Goal: Task Accomplishment & Management: Complete application form

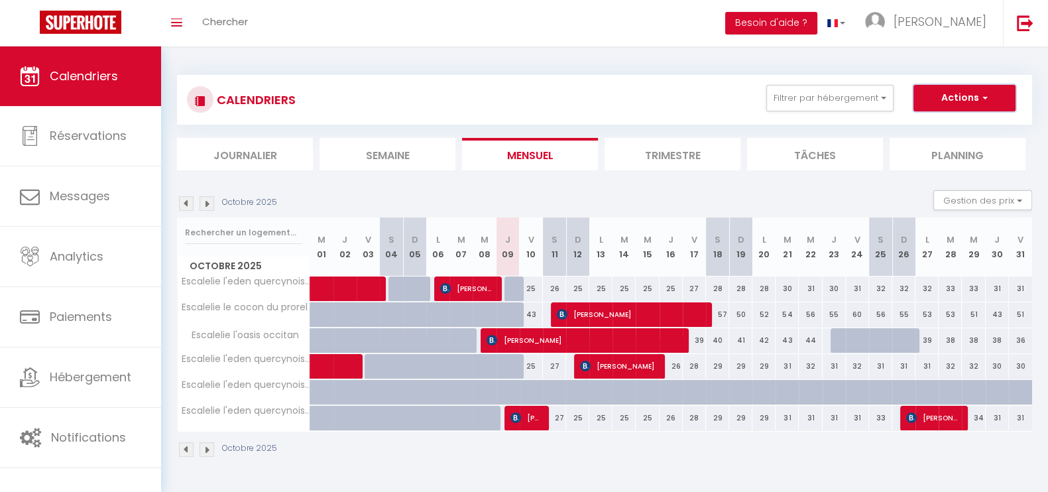
click at [980, 103] on span "button" at bounding box center [983, 97] width 8 height 13
click at [934, 124] on link "Nouvelle réservation" at bounding box center [950, 129] width 115 height 20
select select
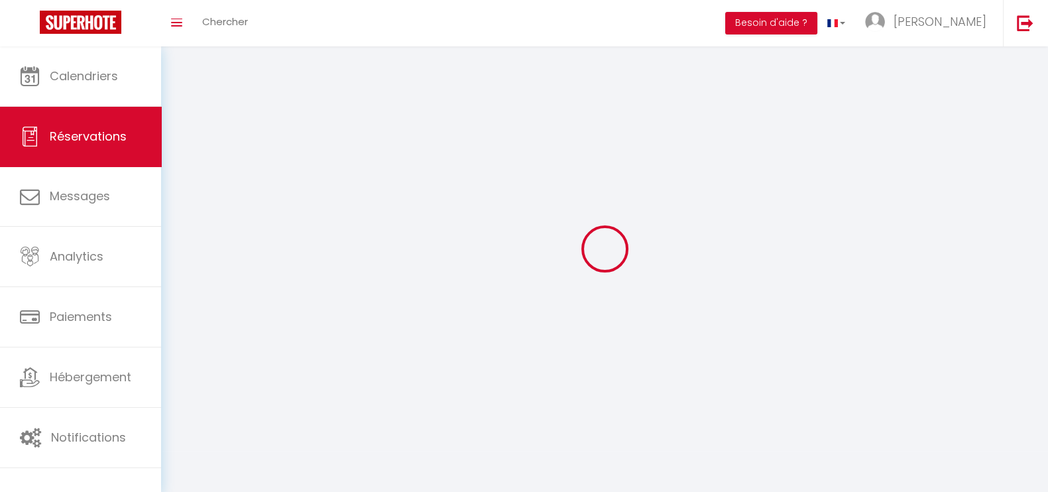
select select
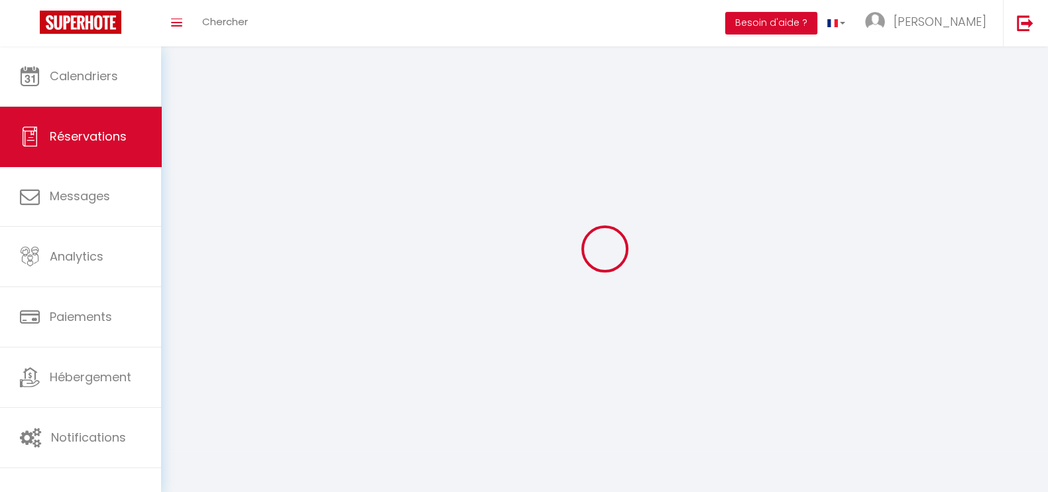
select select
checkbox input "false"
select select
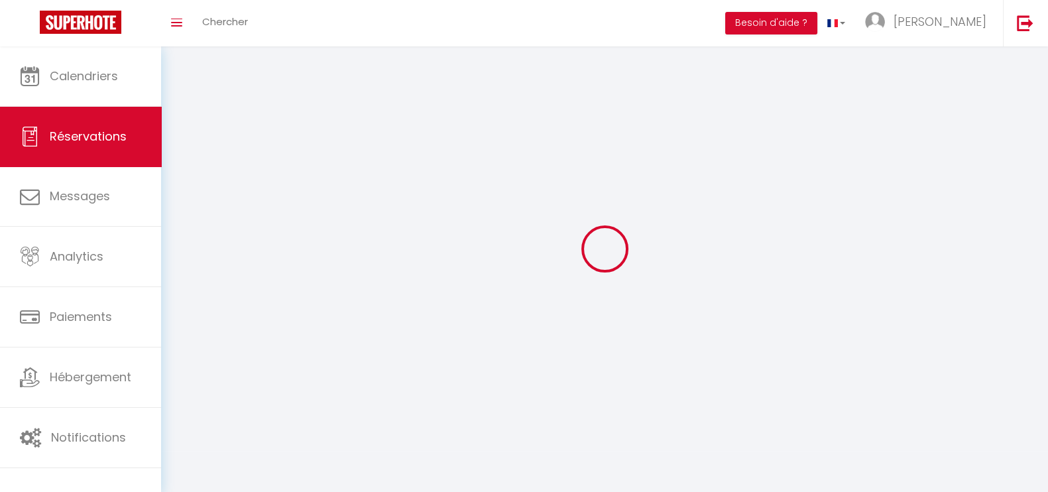
select select
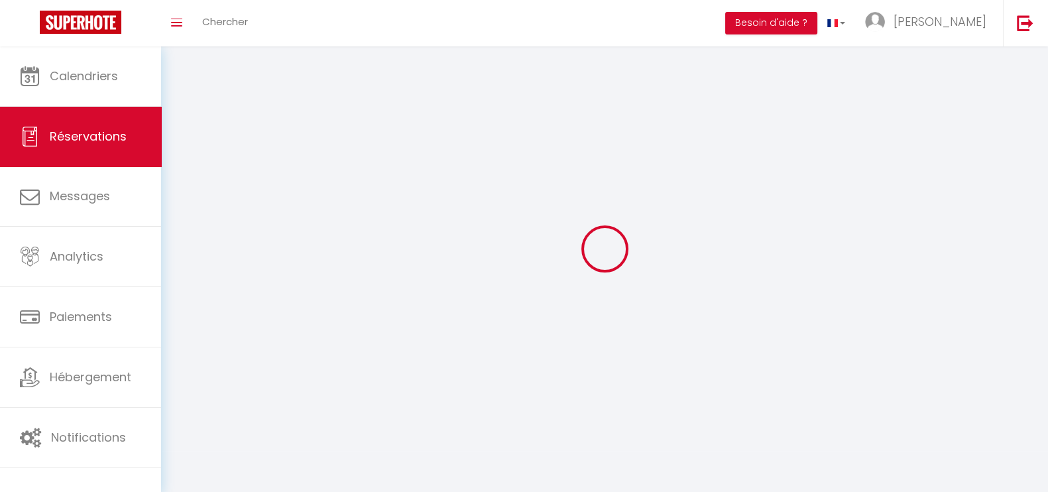
checkbox input "false"
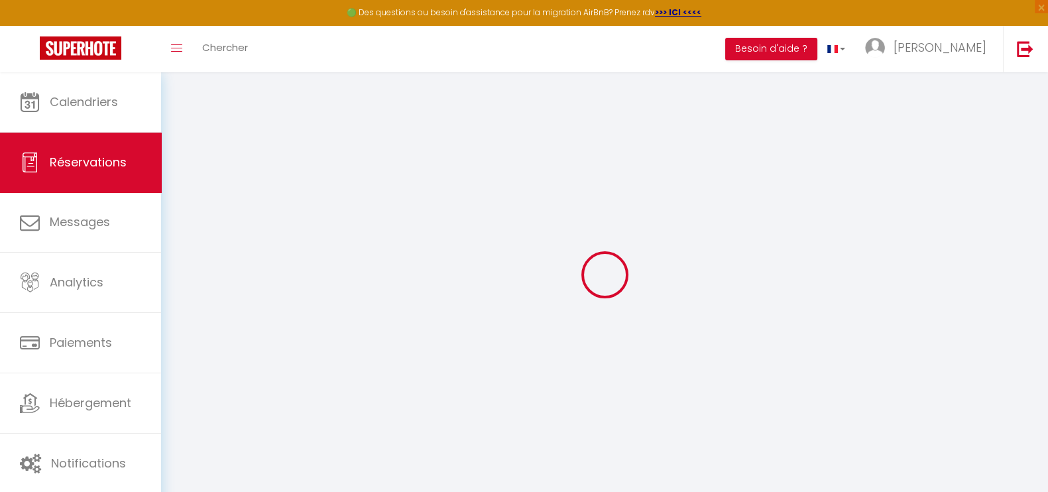
select select
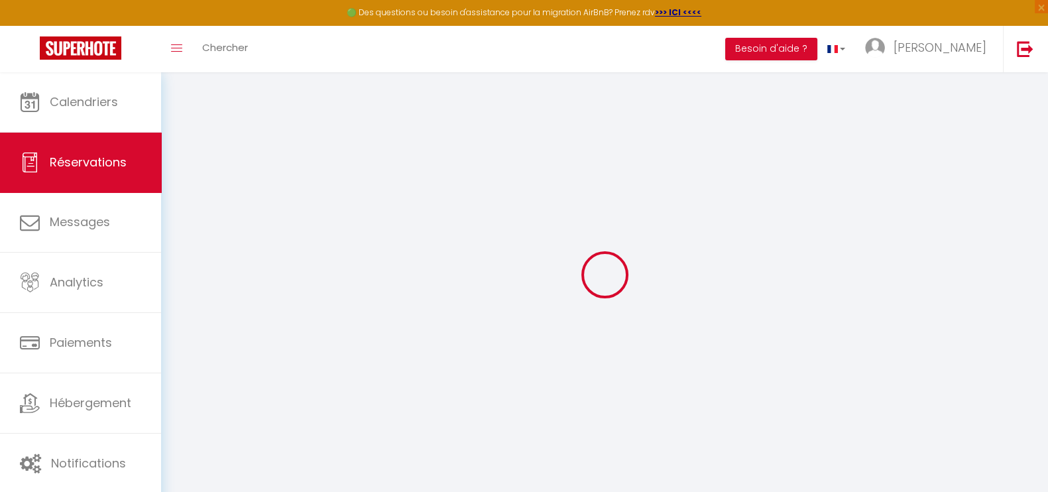
select select
checkbox input "false"
select select
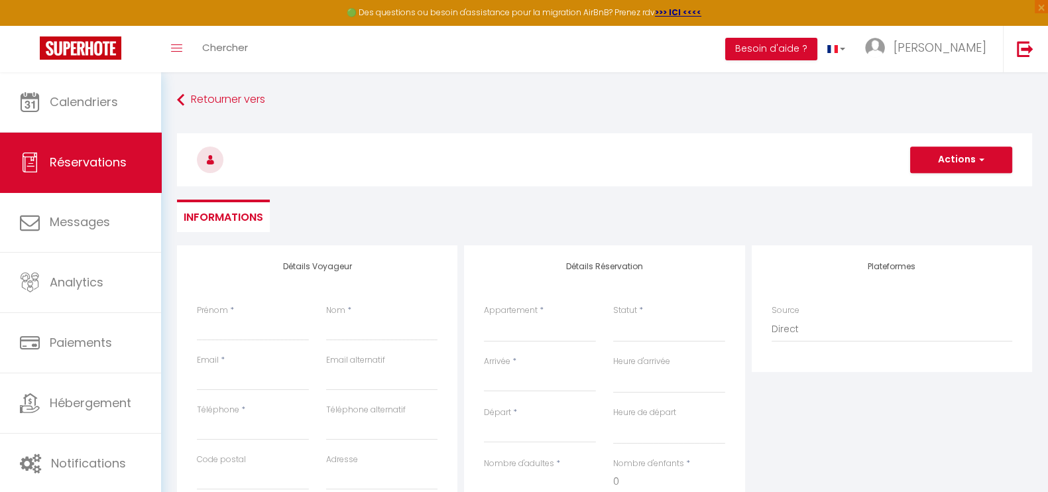
select select
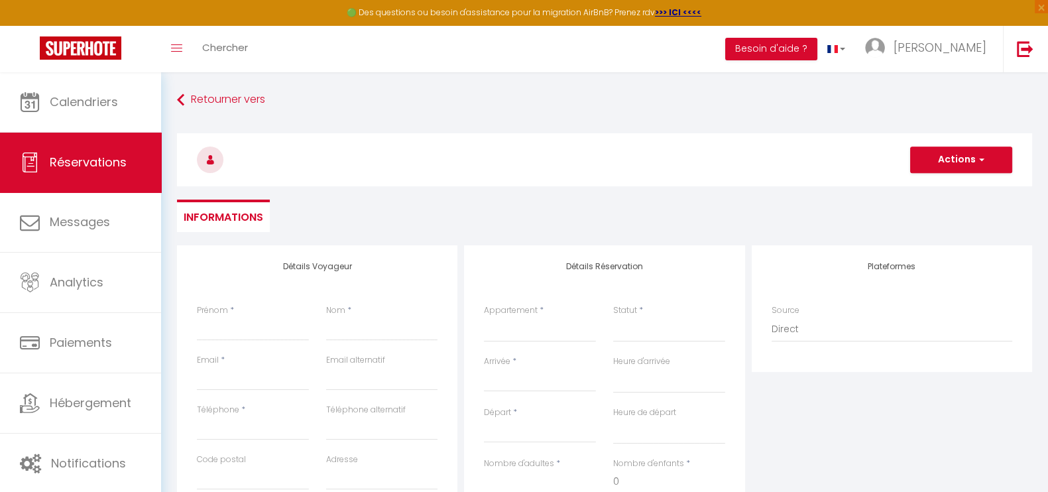
checkbox input "false"
select select
click at [252, 333] on input "Prénom" at bounding box center [253, 329] width 112 height 24
type input "V"
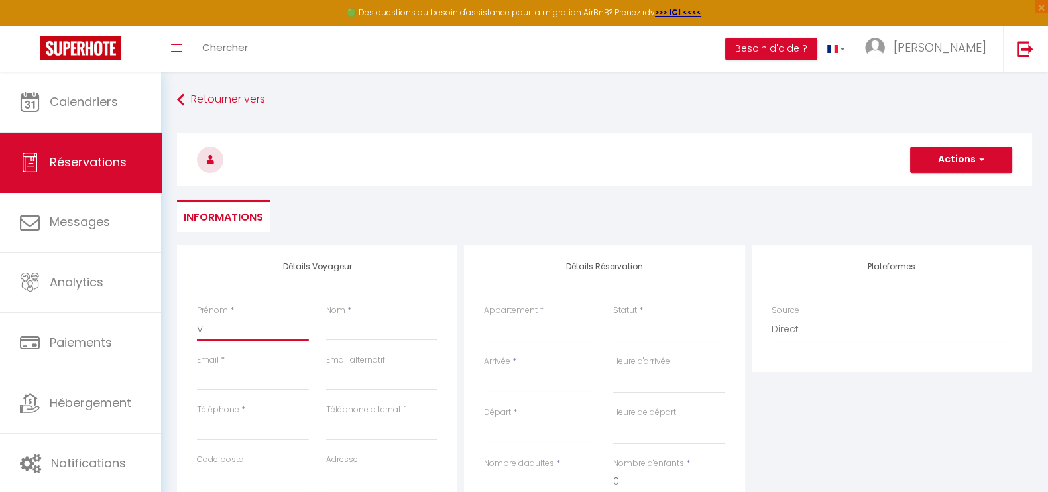
select select
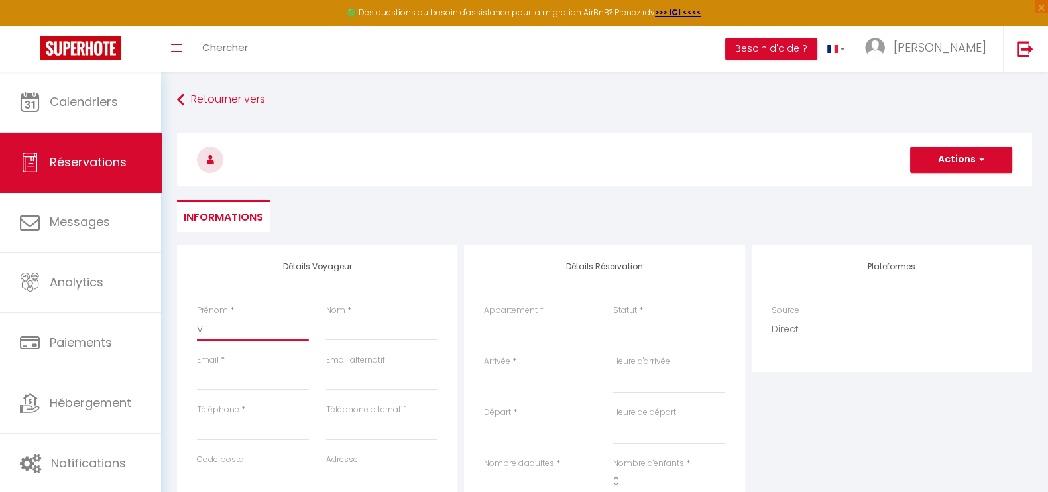
select select
checkbox input "false"
type input "Vé"
select select
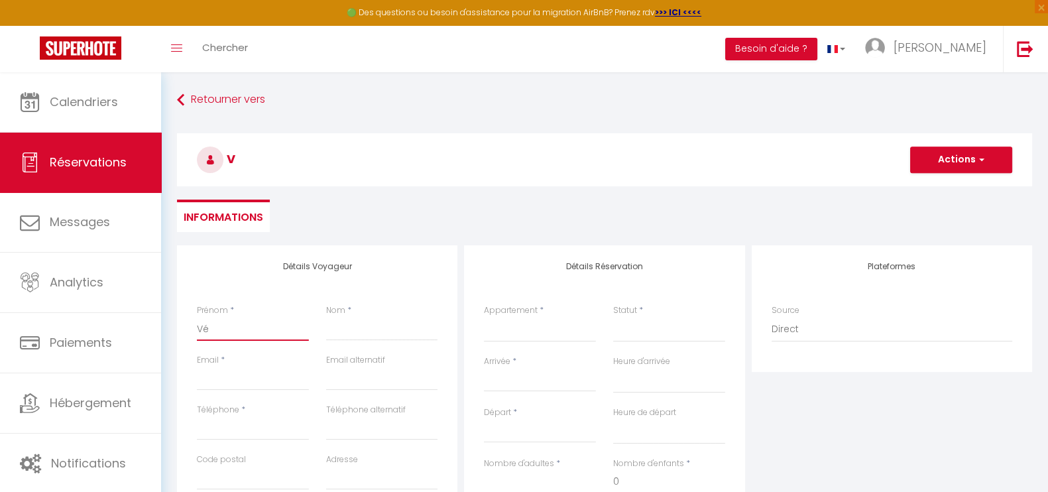
select select
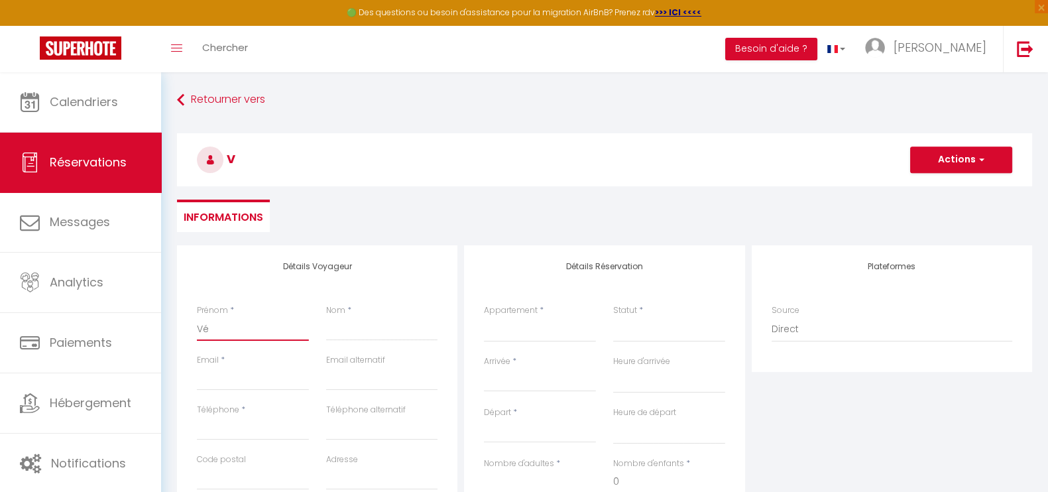
select select
checkbox input "false"
type input "Vér"
select select
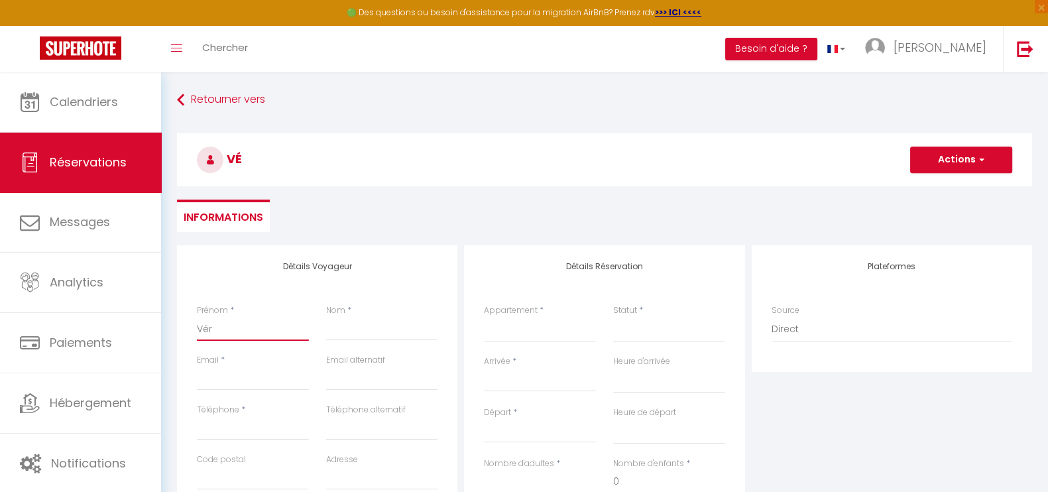
select select
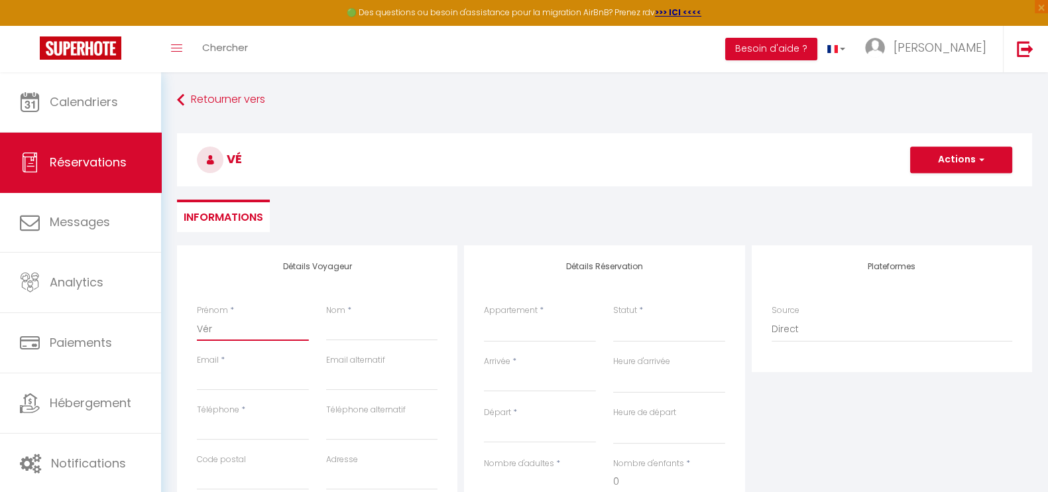
checkbox input "false"
type input "Véro"
select select
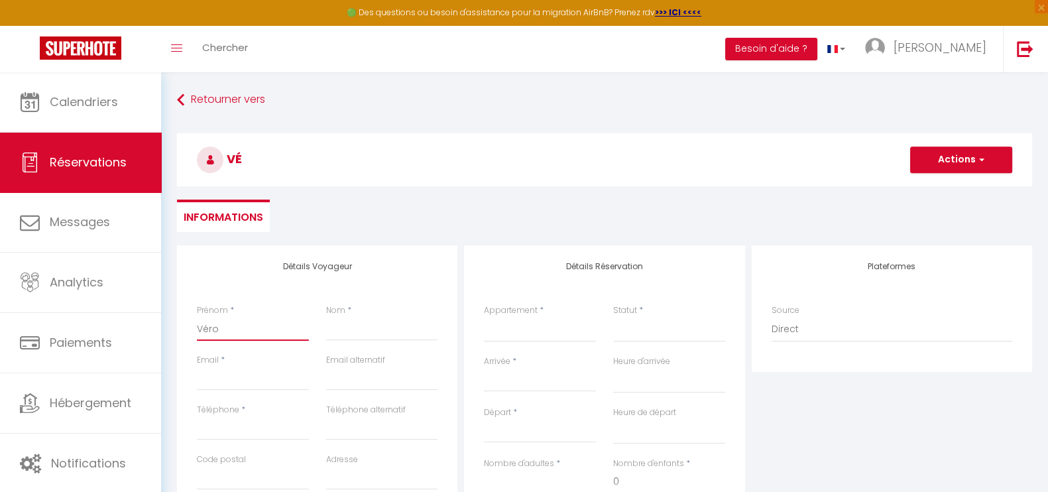
select select
checkbox input "false"
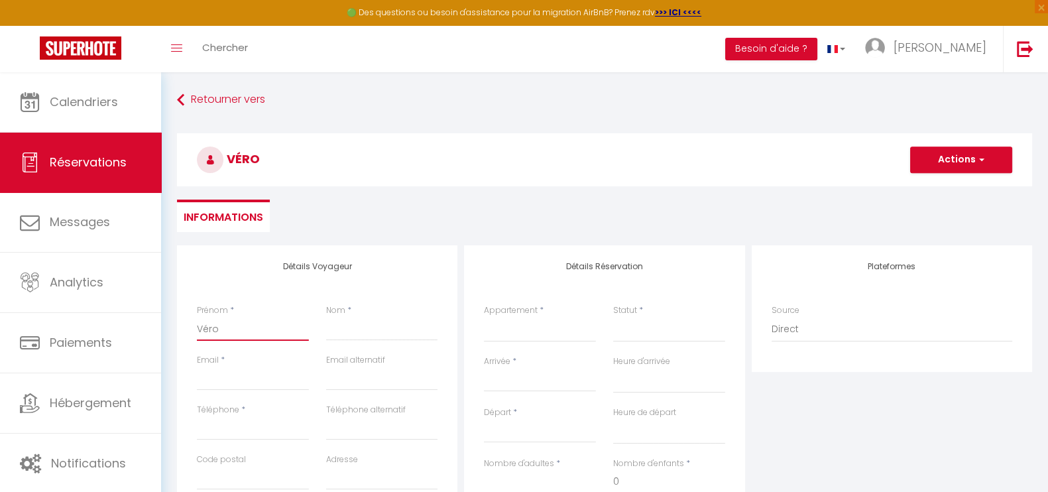
type input "Véron"
select select
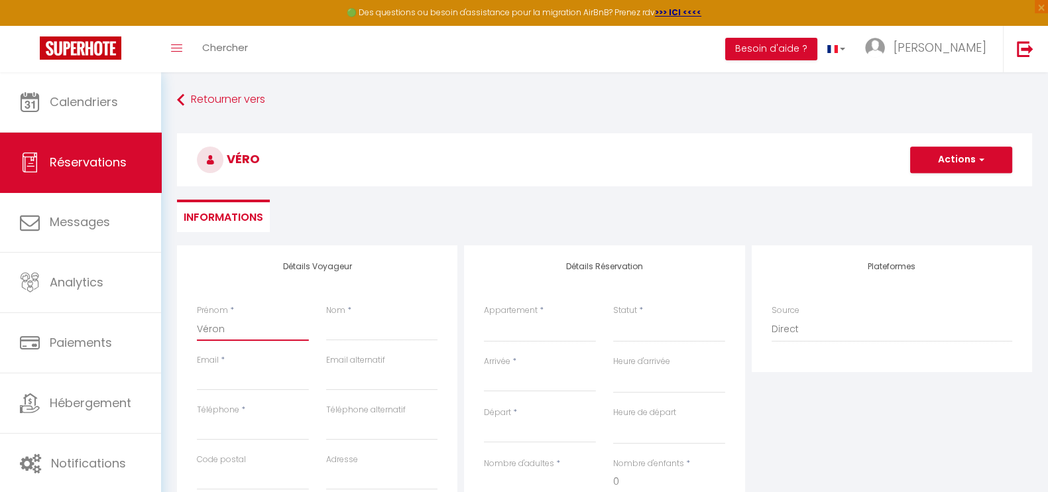
select select
checkbox input "false"
type input "Véroni"
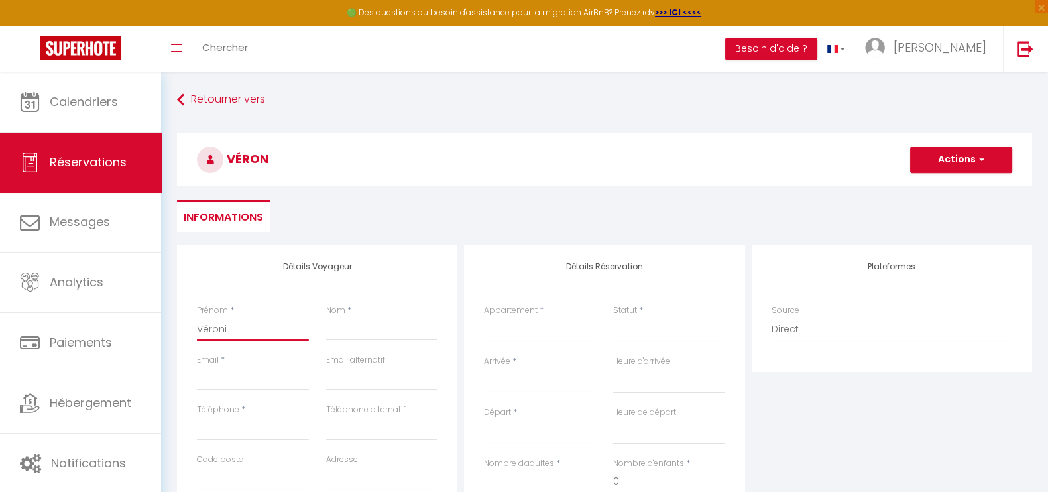
select select
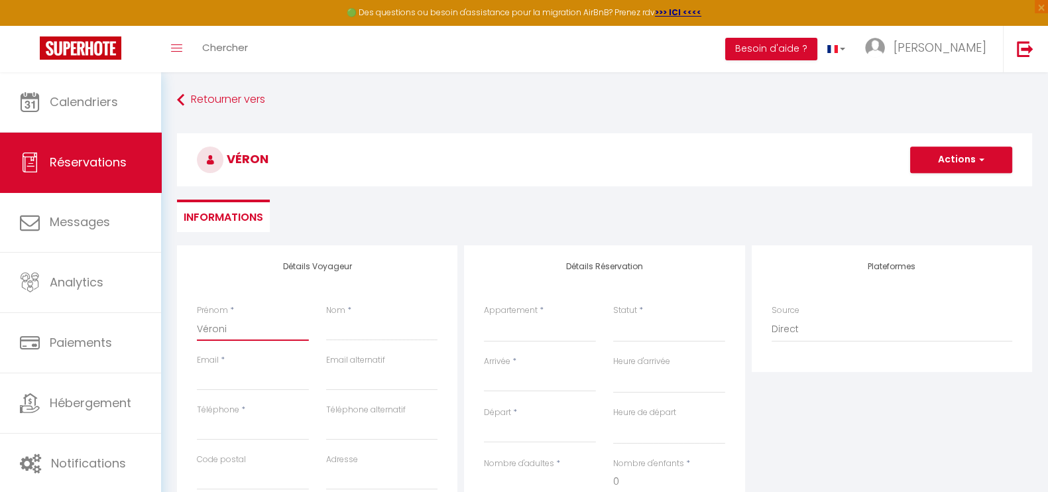
select select
checkbox input "false"
type input "Véroniq"
select select
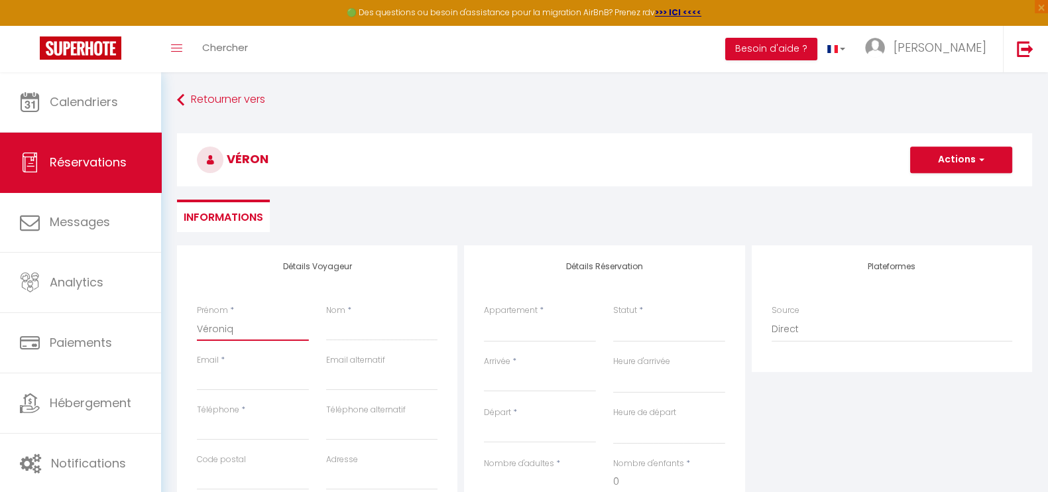
select select
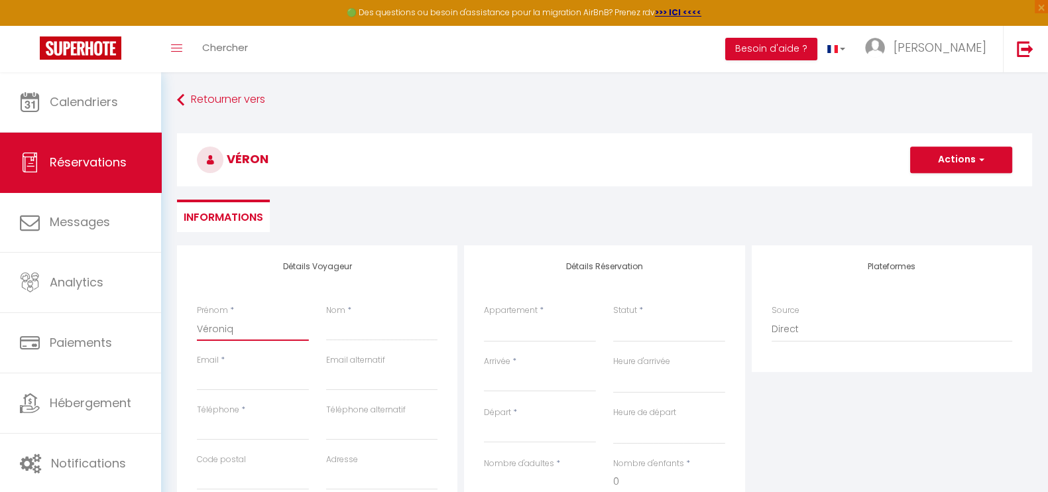
select select
checkbox input "false"
type input "[PERSON_NAME]"
select select
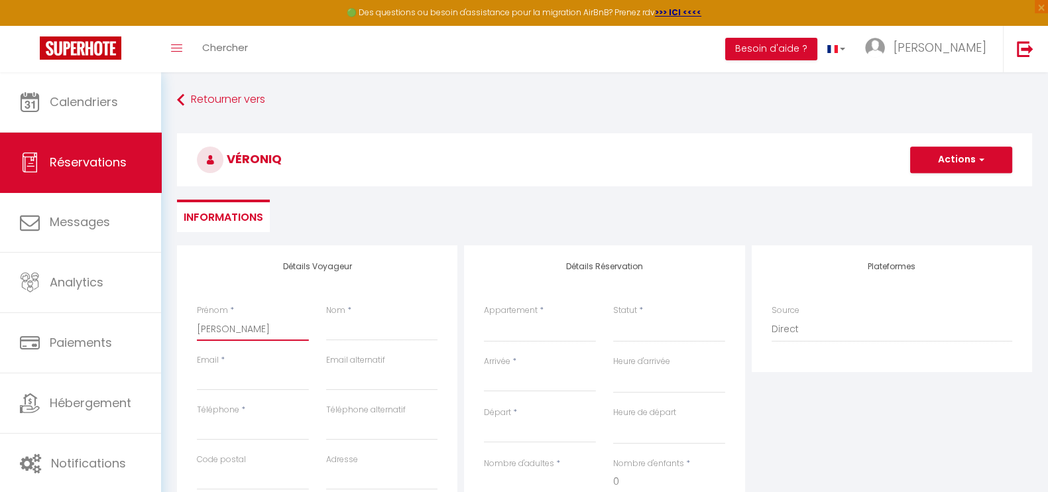
select select
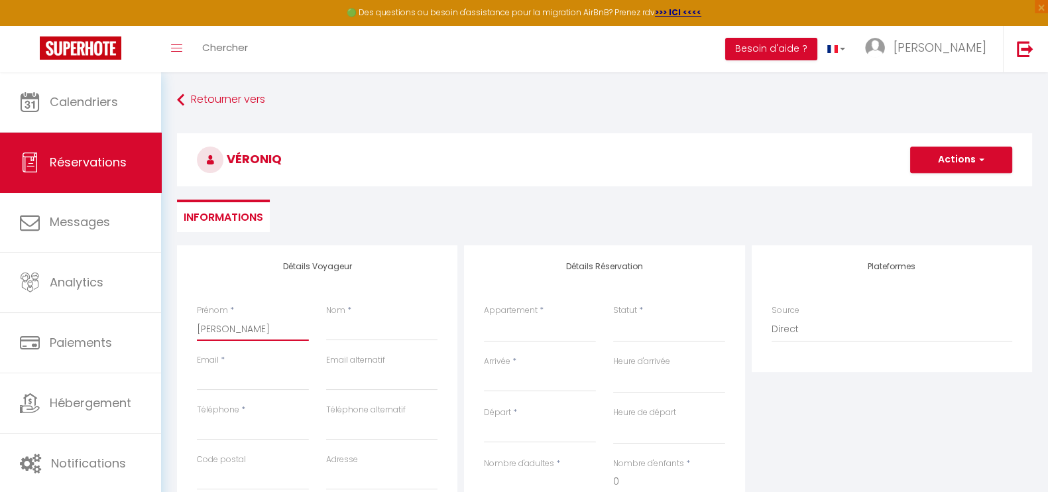
checkbox input "false"
type input "Véronique"
select select
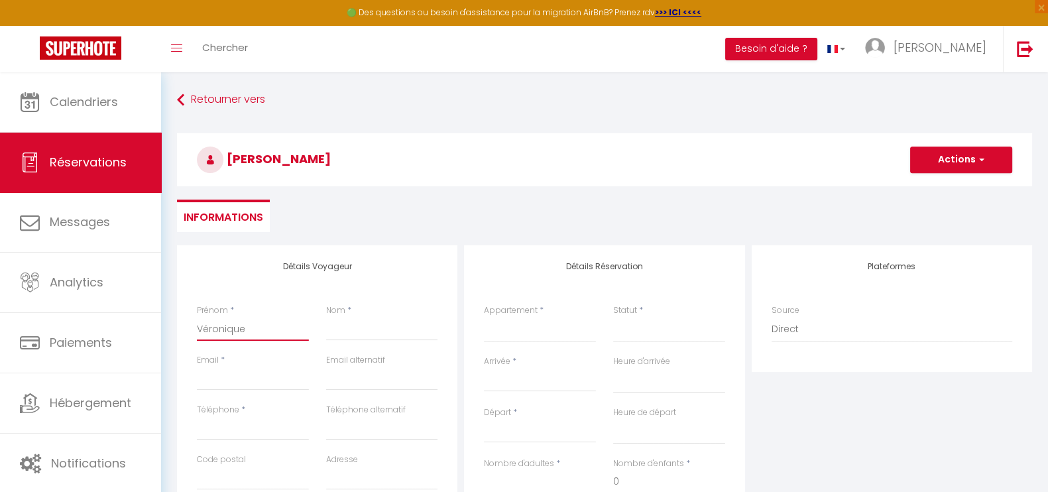
select select
checkbox input "false"
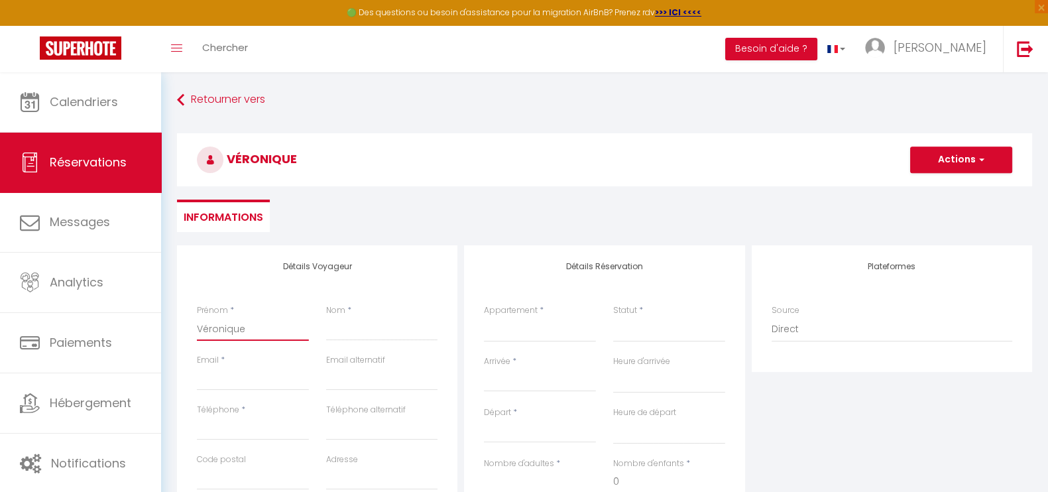
type input "Véronique"
click at [348, 331] on input "Nom" at bounding box center [382, 329] width 112 height 24
type input "D"
select select
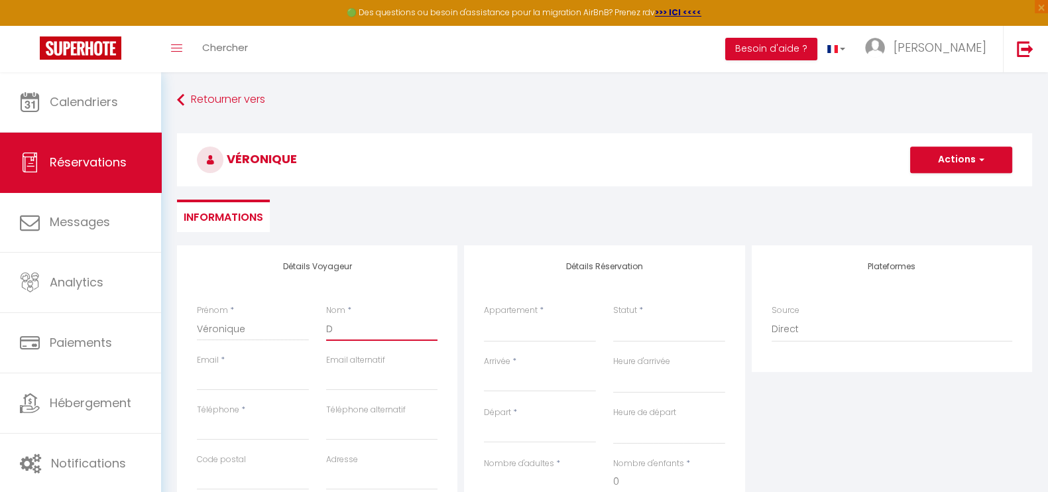
select select
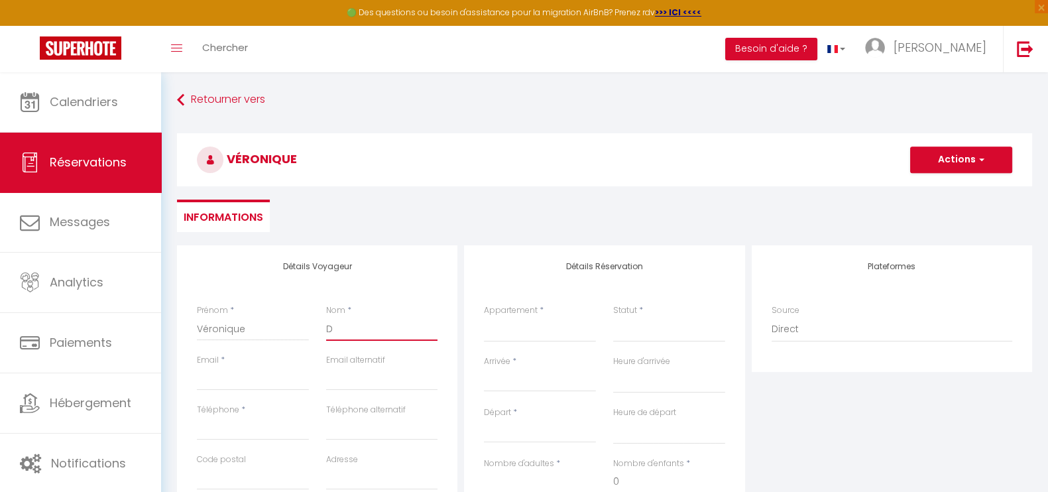
checkbox input "false"
type input "De"
select select
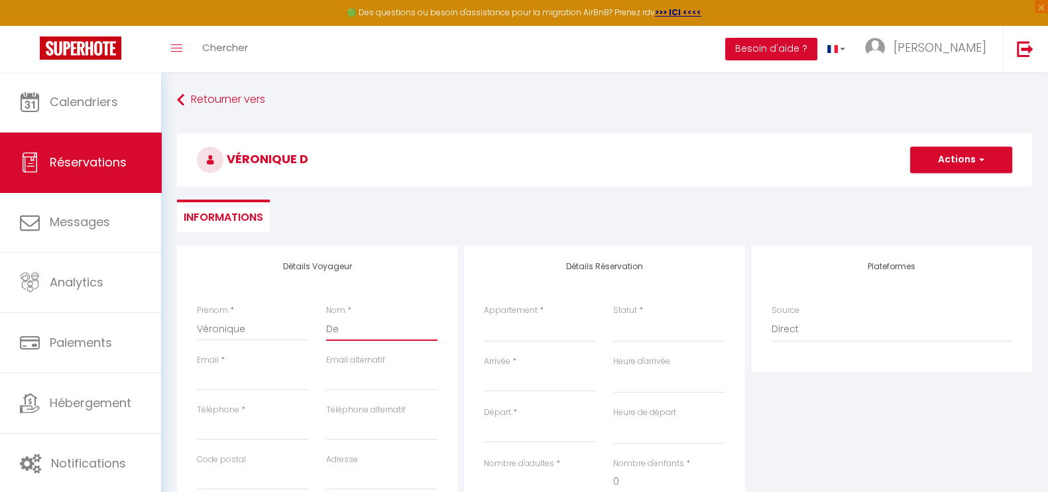
select select
checkbox input "false"
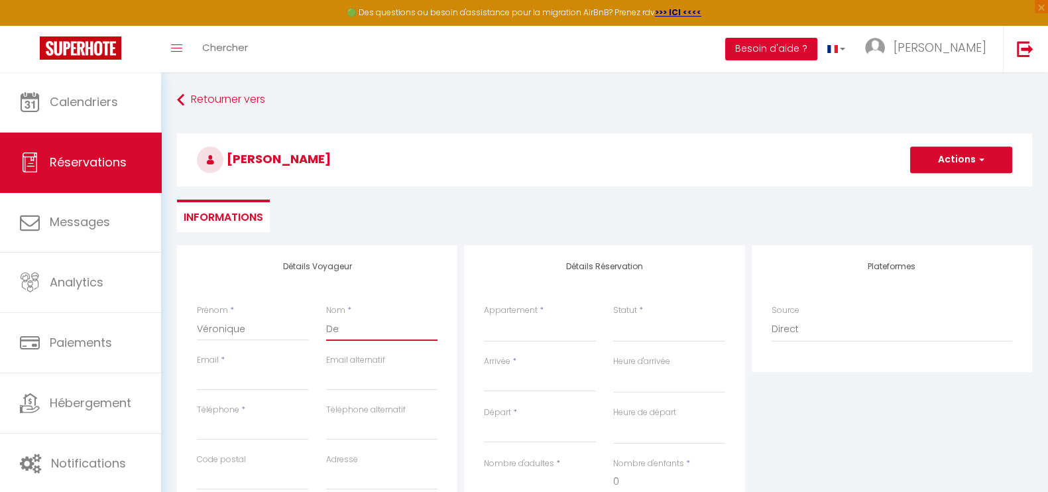
type input "Dem"
select select
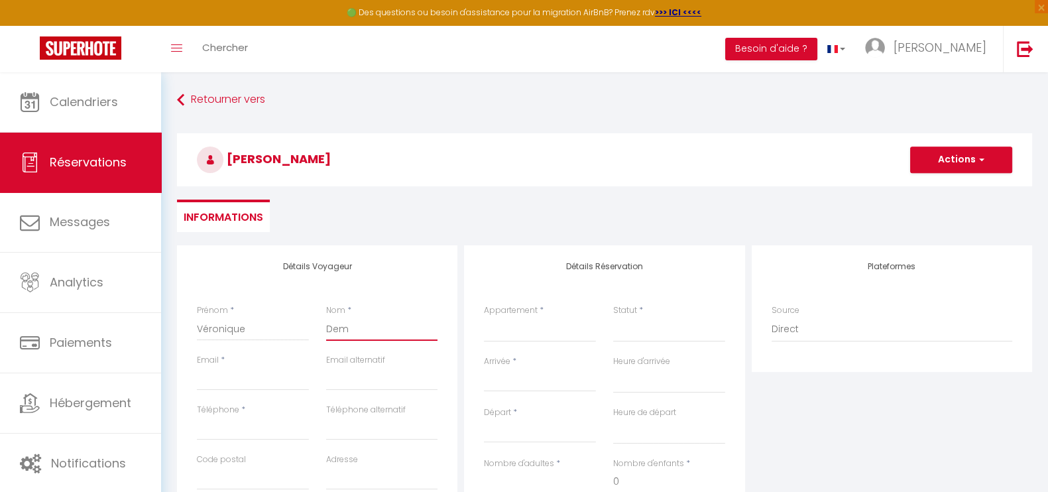
select select
checkbox input "false"
type input "Demi"
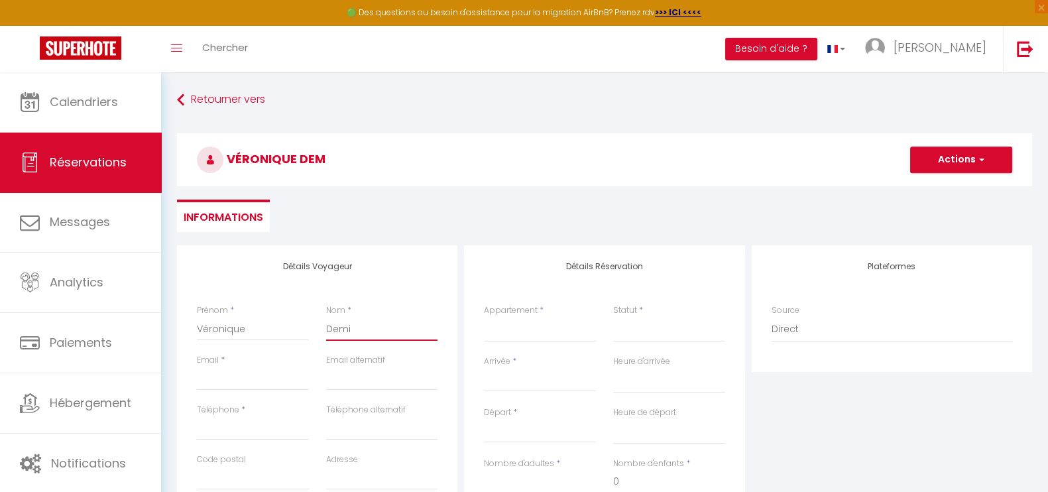
select select
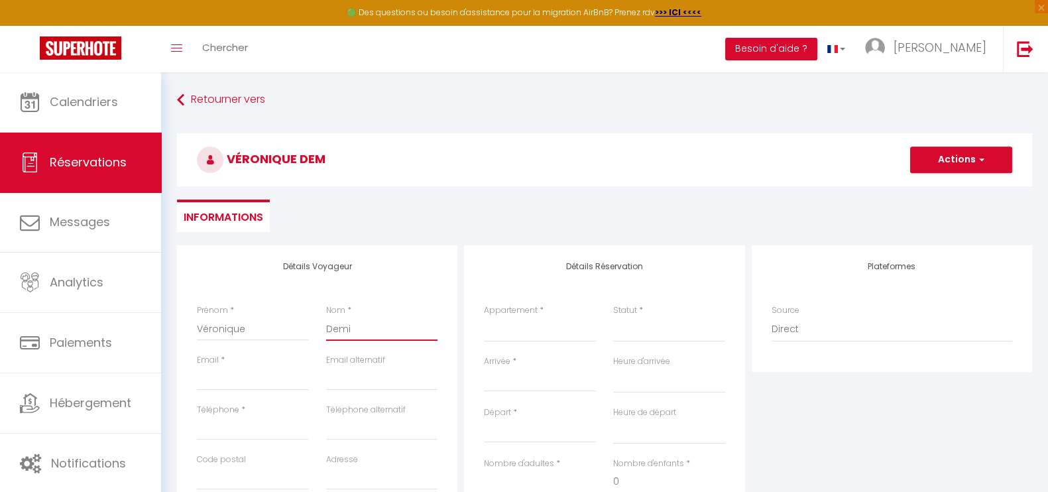
select select
checkbox input "false"
type input "Demis"
select select
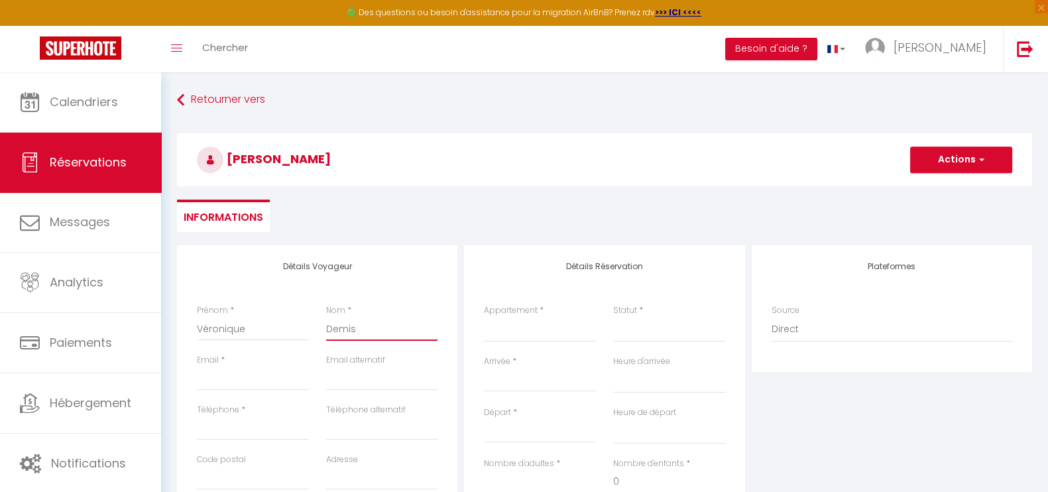
select select
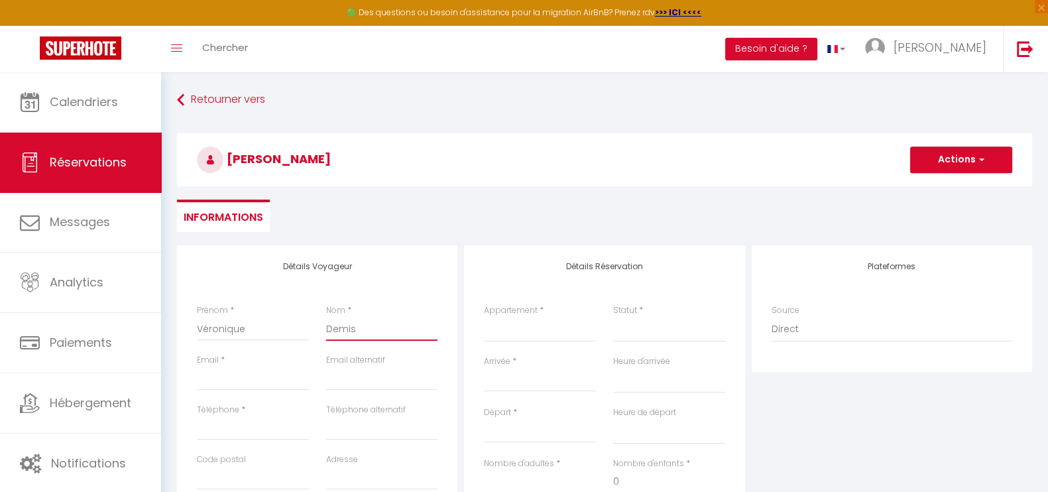
select select
checkbox input "false"
type input "Demiss"
select select
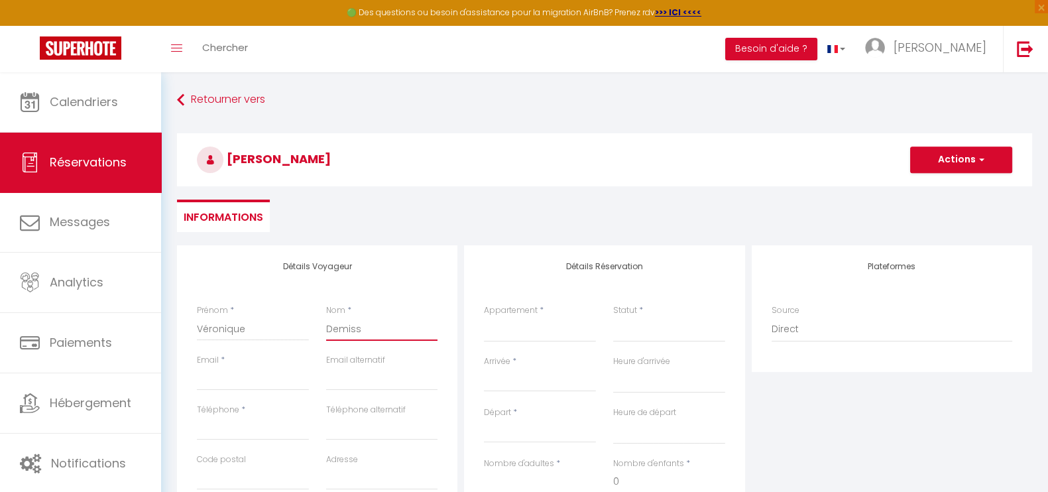
select select
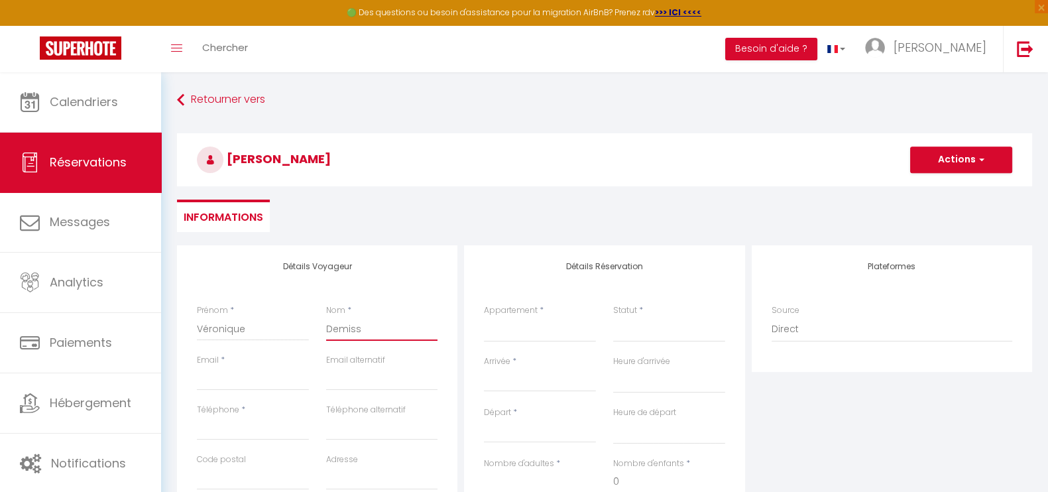
checkbox input "false"
type input "Demissy"
select select
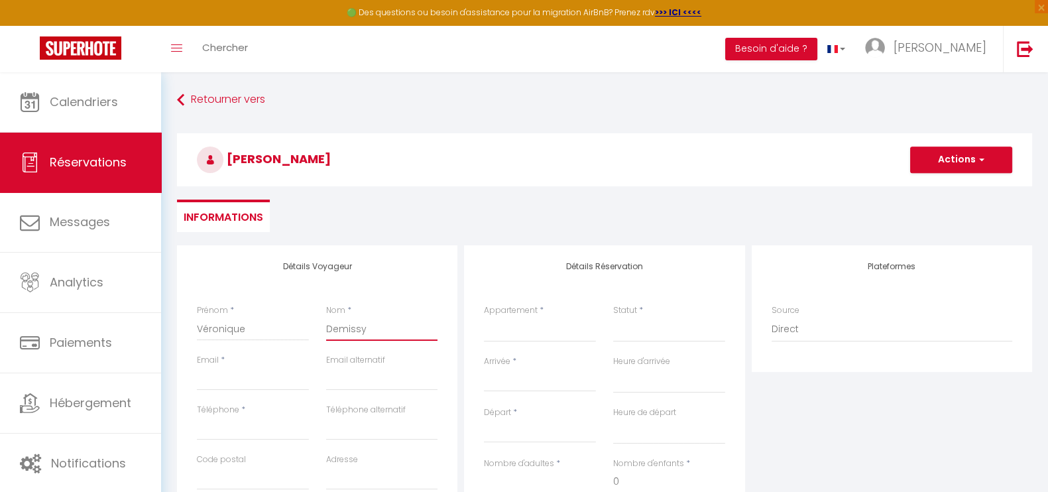
select select
checkbox input "false"
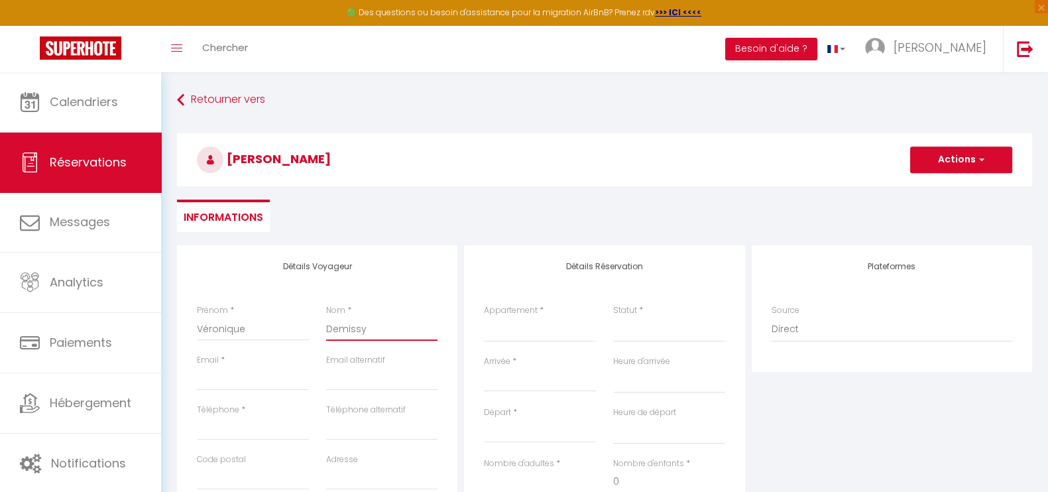
type input "Demissy"
click at [272, 376] on input "Email client" at bounding box center [253, 379] width 112 height 24
paste input "[EMAIL_ADDRESS][DOMAIN_NAME]"
type input "[EMAIL_ADDRESS][DOMAIN_NAME]"
select select
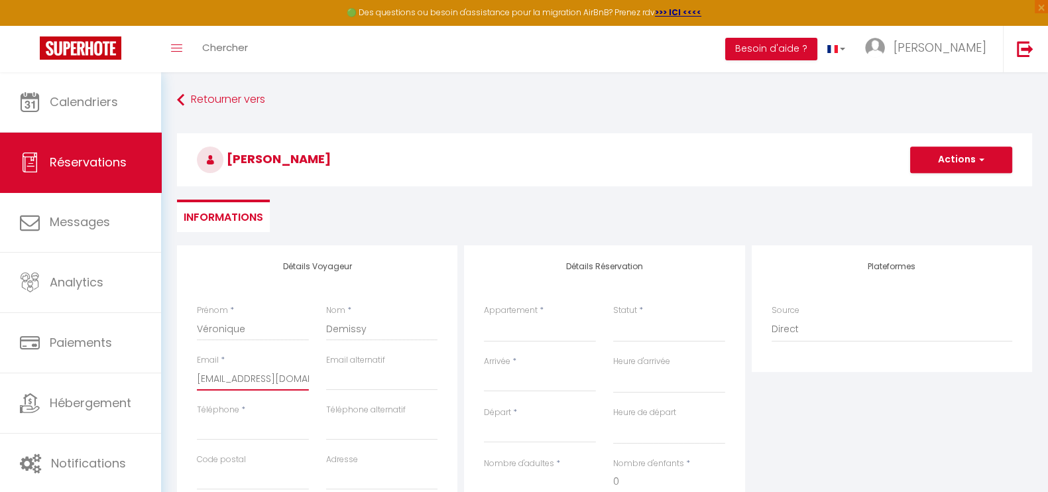
select select
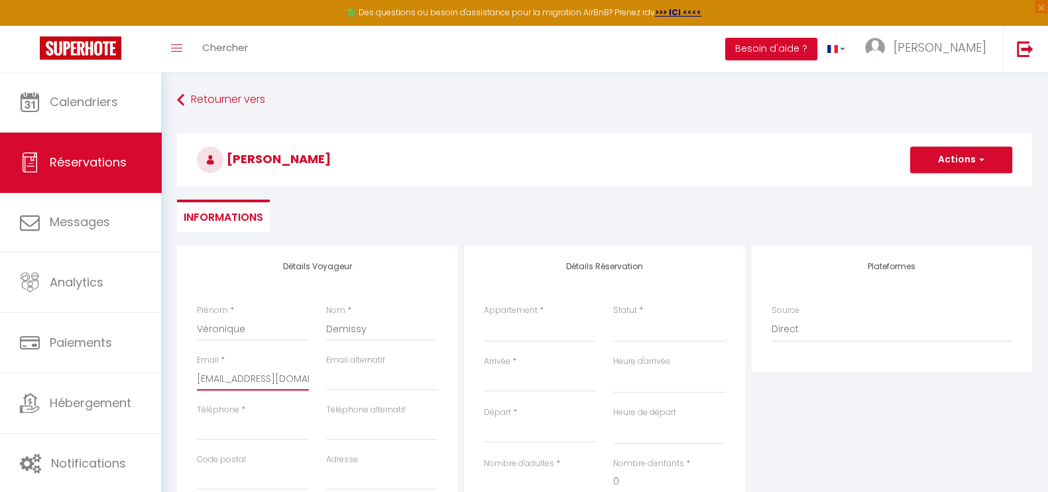
select select
checkbox input "false"
type input "[EMAIL_ADDRESS][DOMAIN_NAME]"
click at [242, 425] on input "Téléphone" at bounding box center [253, 428] width 112 height 24
type input "0"
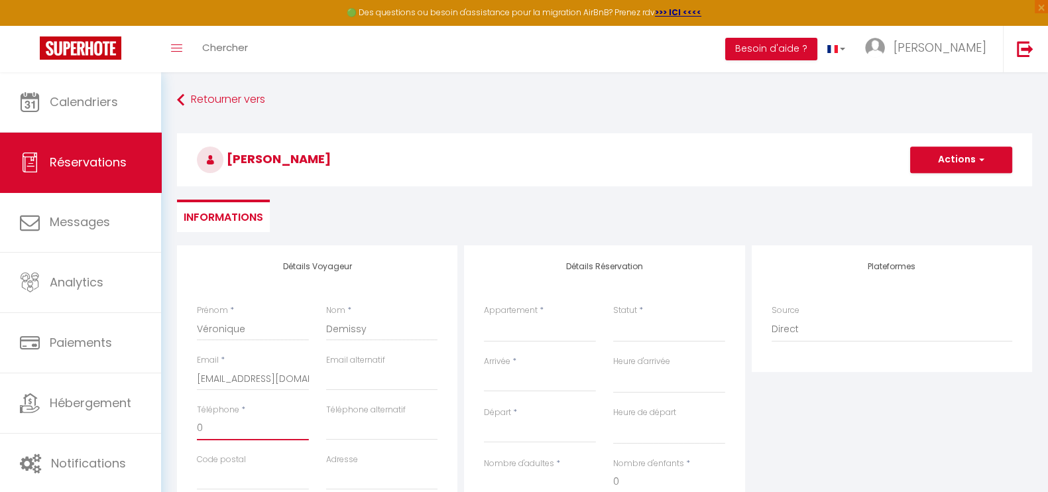
select select
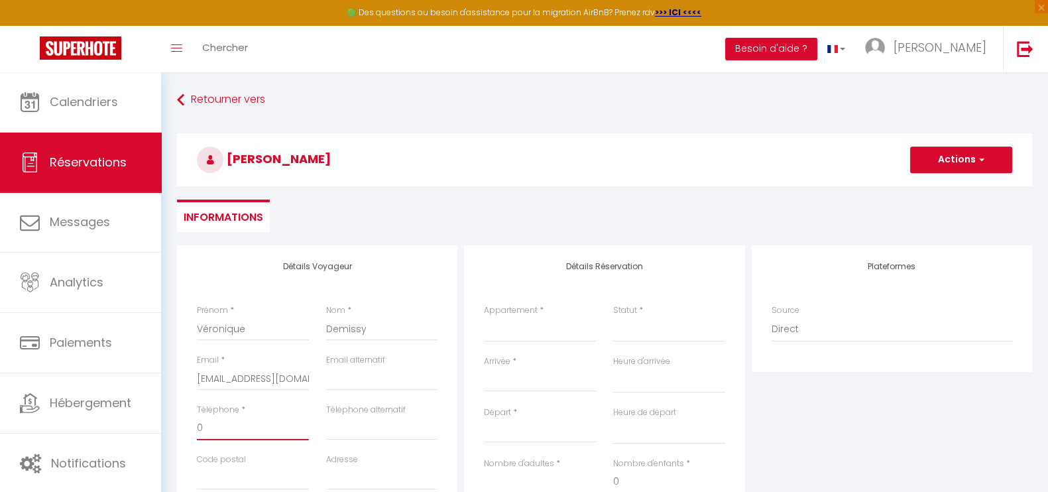
select select
checkbox input "false"
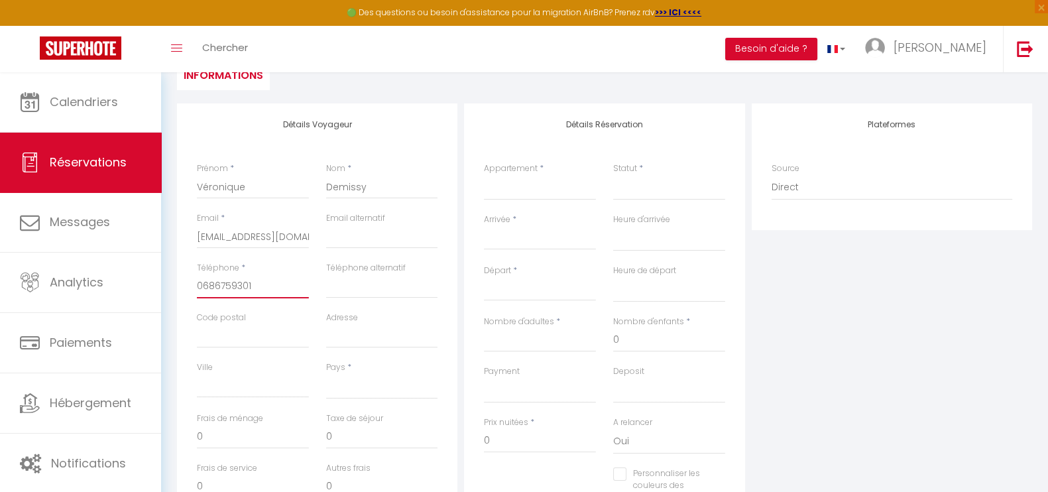
scroll to position [145, 0]
click at [367, 389] on select "[GEOGRAPHIC_DATA] [GEOGRAPHIC_DATA] [GEOGRAPHIC_DATA] [GEOGRAPHIC_DATA] [GEOGRA…" at bounding box center [382, 383] width 112 height 25
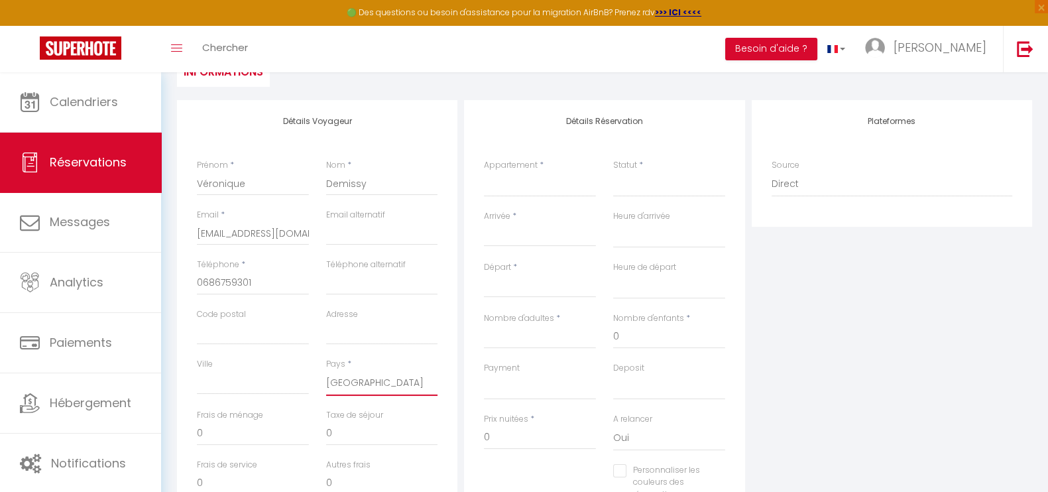
click at [326, 371] on select "[GEOGRAPHIC_DATA] [GEOGRAPHIC_DATA] [GEOGRAPHIC_DATA] [GEOGRAPHIC_DATA] [GEOGRA…" at bounding box center [382, 383] width 112 height 25
click at [528, 180] on select "Escalelie le cocon du prorel Escalelie l'oasis occitan Escalelie l'eden quercyn…" at bounding box center [540, 184] width 112 height 25
click at [484, 172] on select "Escalelie le cocon du prorel Escalelie l'oasis occitan Escalelie l'eden quercyn…" at bounding box center [540, 184] width 112 height 25
click at [646, 192] on select "Confirmé Non Confirmé [PERSON_NAME] par le voyageur No Show Request" at bounding box center [669, 184] width 112 height 25
click at [613, 172] on select "Confirmé Non Confirmé [PERSON_NAME] par le voyageur No Show Request" at bounding box center [669, 184] width 112 height 25
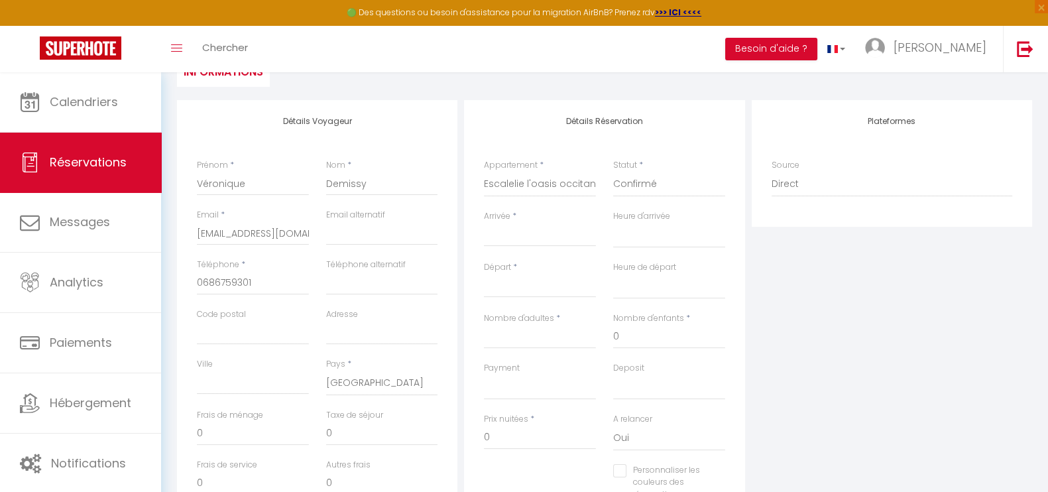
click at [541, 239] on input "Arrivée" at bounding box center [540, 235] width 112 height 17
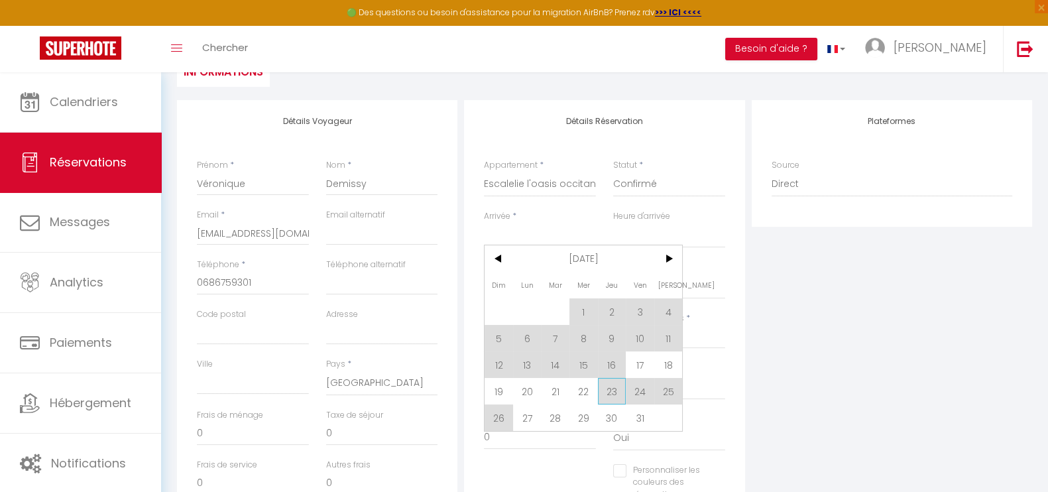
click at [617, 392] on span "23" at bounding box center [612, 391] width 29 height 27
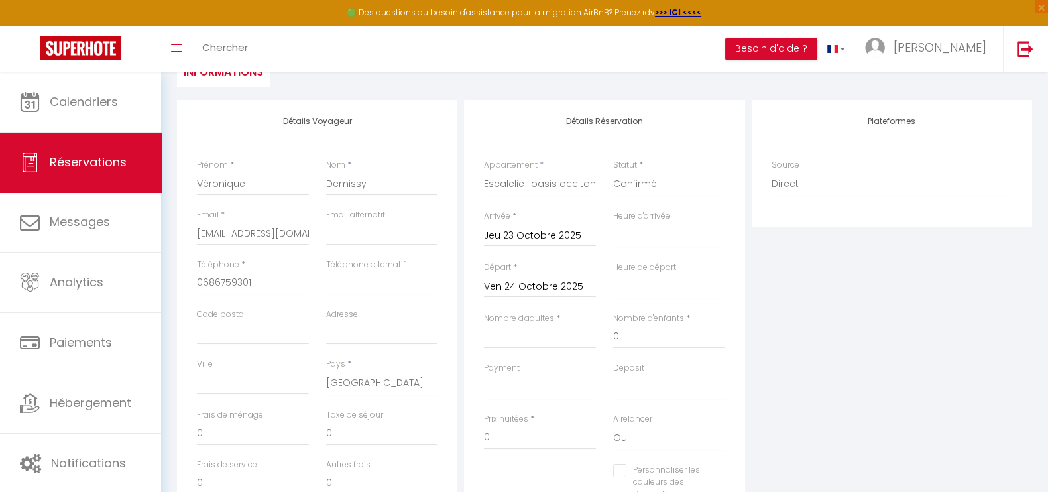
click at [530, 284] on input "Ven 24 Octobre 2025" at bounding box center [540, 286] width 112 height 17
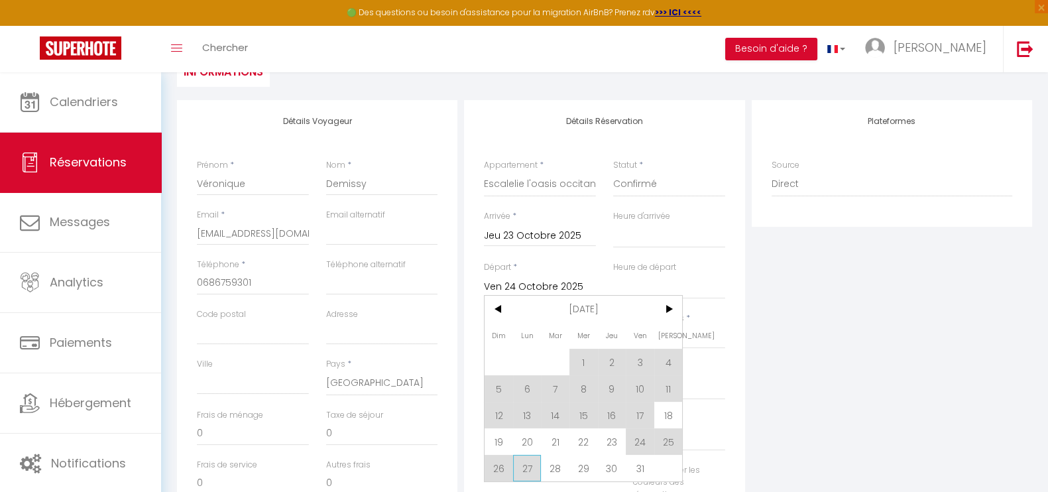
click at [537, 467] on span "27" at bounding box center [527, 468] width 29 height 27
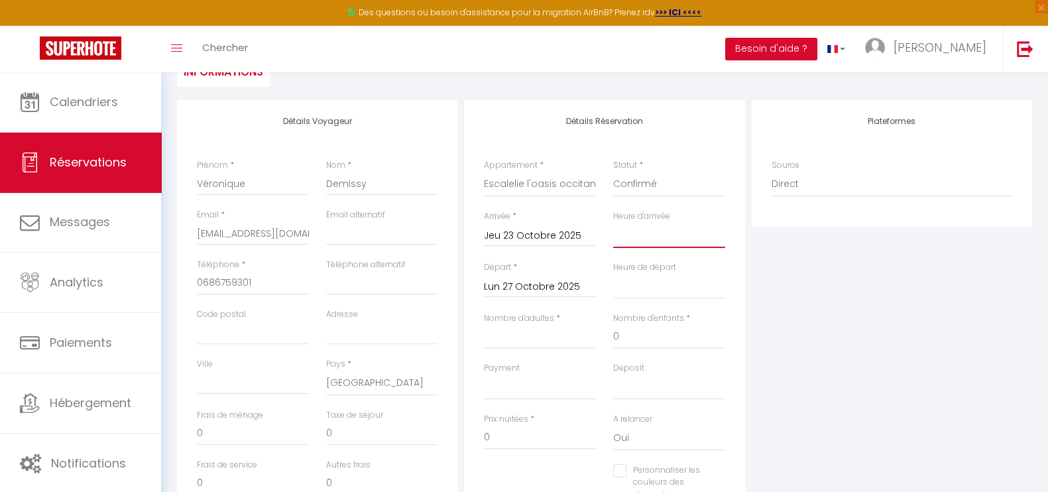
click at [646, 239] on select "00:00 00:30 01:00 01:30 02:00 02:30 03:00 03:30 04:00 04:30 05:00 05:30 06:00 0…" at bounding box center [669, 235] width 112 height 25
click at [613, 223] on select "00:00 00:30 01:00 01:30 02:00 02:30 03:00 03:30 04:00 04:30 05:00 05:30 06:00 0…" at bounding box center [669, 235] width 112 height 25
click at [658, 289] on select "00:00 00:30 01:00 01:30 02:00 02:30 03:00 03:30 04:00 04:30 05:00 05:30 06:00 0…" at bounding box center [669, 286] width 112 height 25
click at [613, 274] on select "00:00 00:30 01:00 01:30 02:00 02:30 03:00 03:30 04:00 04:30 05:00 05:30 06:00 0…" at bounding box center [669, 286] width 112 height 25
click at [533, 334] on input "Nombre d'adultes" at bounding box center [540, 337] width 112 height 24
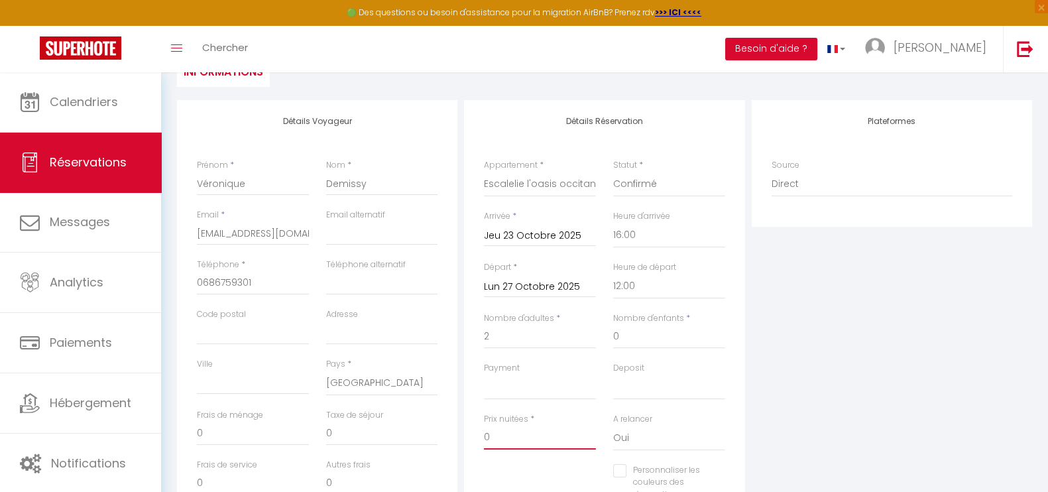
drag, startPoint x: 527, startPoint y: 444, endPoint x: 477, endPoint y: 434, distance: 50.6
click at [477, 434] on div "Prix nuitées * 0" at bounding box center [539, 438] width 129 height 51
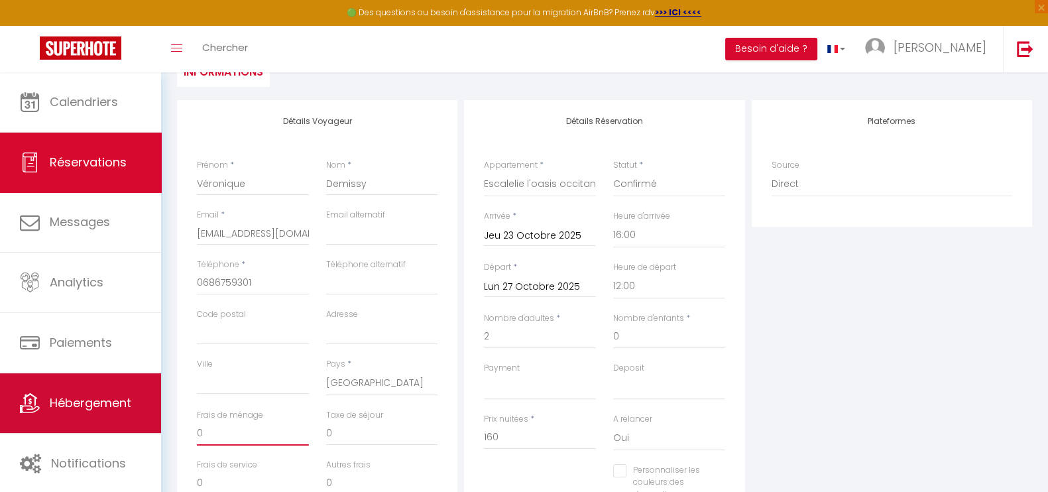
drag, startPoint x: 252, startPoint y: 428, endPoint x: 152, endPoint y: 418, distance: 100.7
click at [152, 418] on div "🟢 Des questions ou besoin d'assistance pour la migration AirBnB? Prenez rdv >>>…" at bounding box center [524, 297] width 1048 height 740
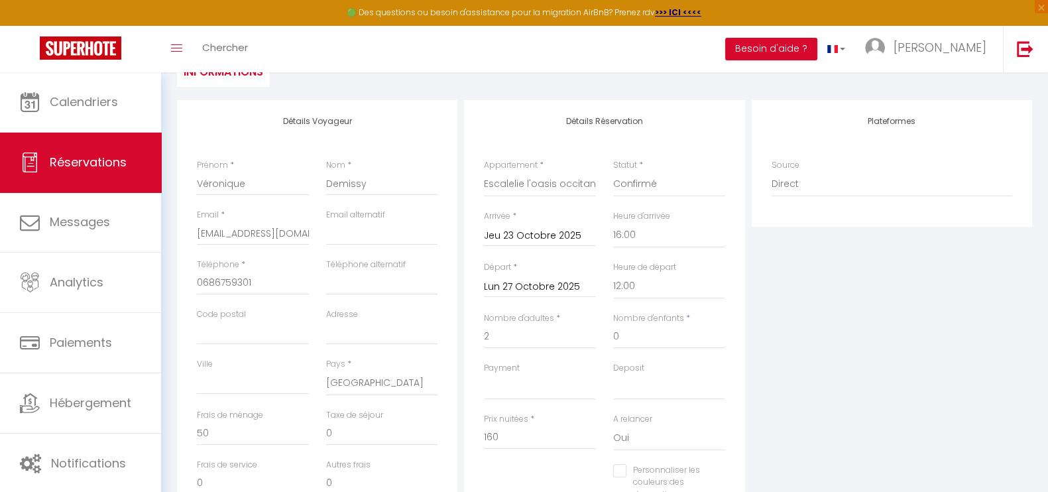
click at [886, 389] on div "Plateformes Source Direct [DOMAIN_NAME] [DOMAIN_NAME] Chalet montagne Expedia G…" at bounding box center [891, 337] width 287 height 474
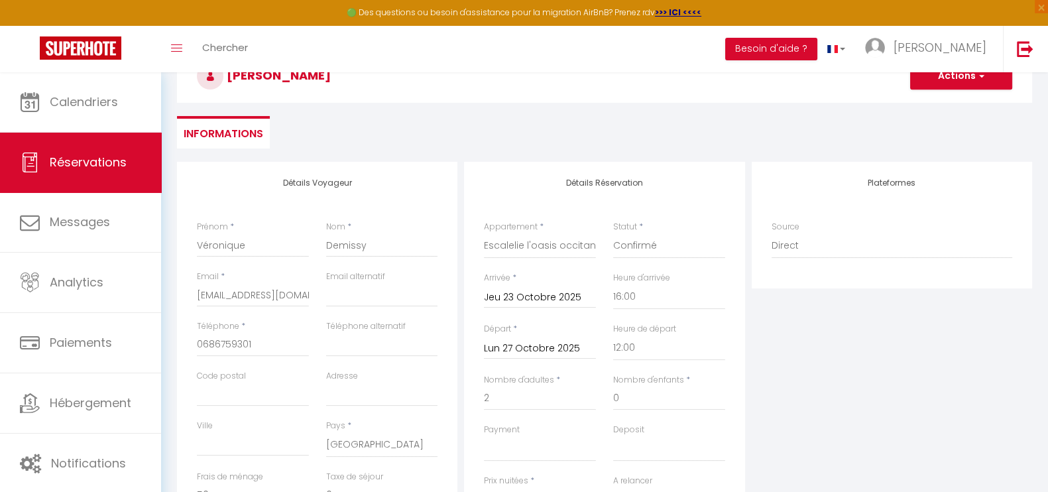
scroll to position [81, 0]
click at [986, 84] on button "Actions" at bounding box center [961, 79] width 102 height 27
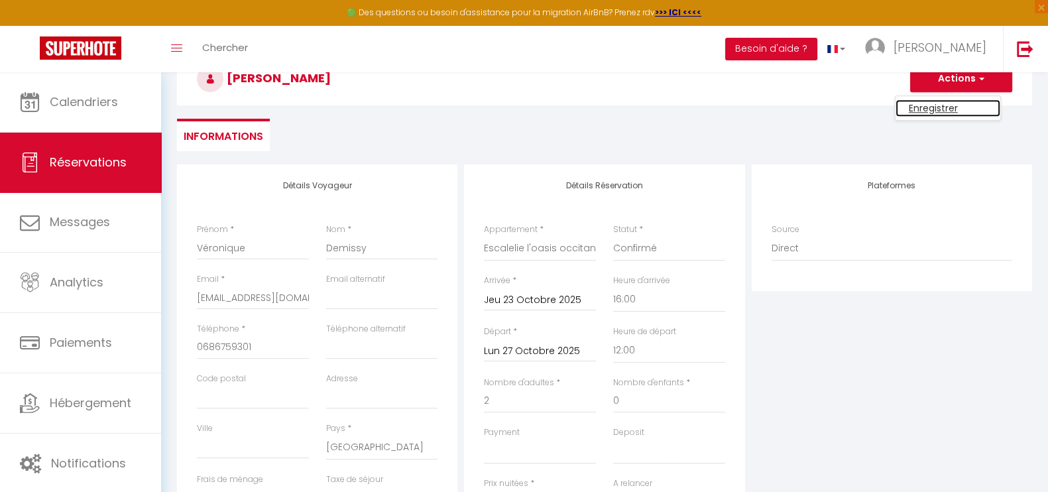
click at [945, 107] on link "Enregistrer" at bounding box center [948, 107] width 105 height 17
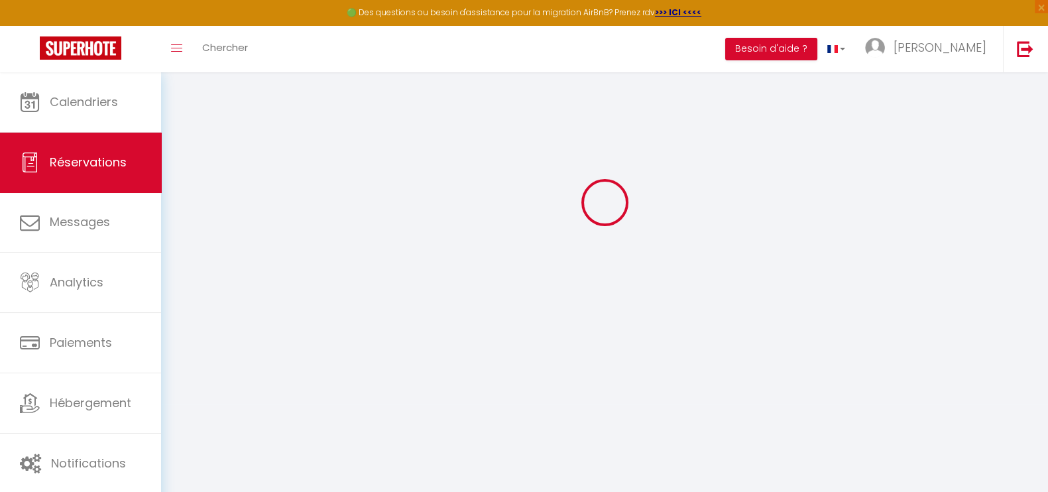
scroll to position [72, 0]
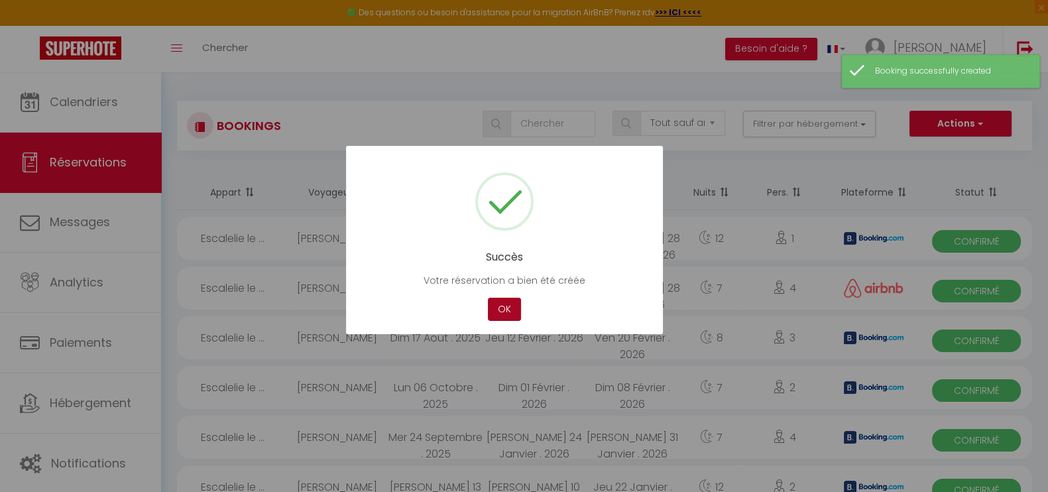
click at [510, 306] on button "OK" at bounding box center [504, 309] width 33 height 23
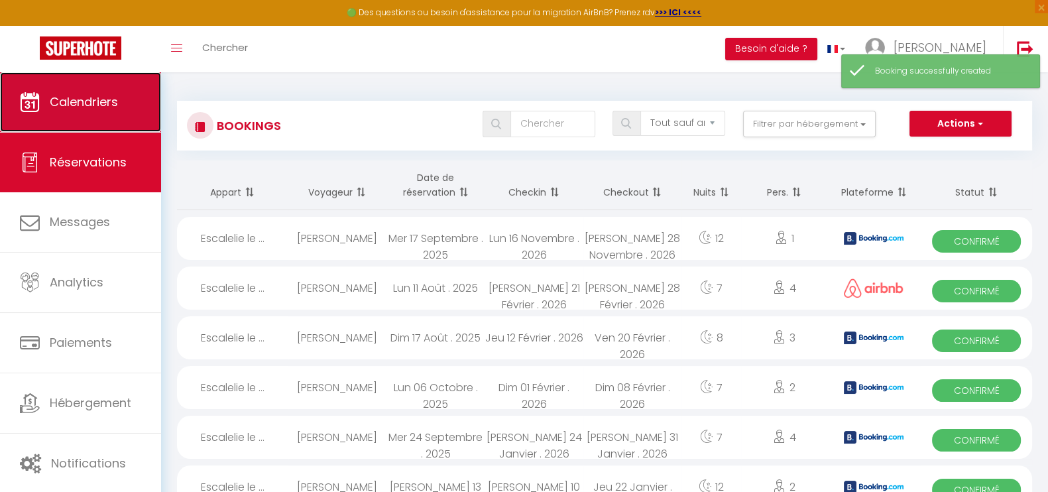
click at [90, 91] on link "Calendriers" at bounding box center [80, 102] width 161 height 60
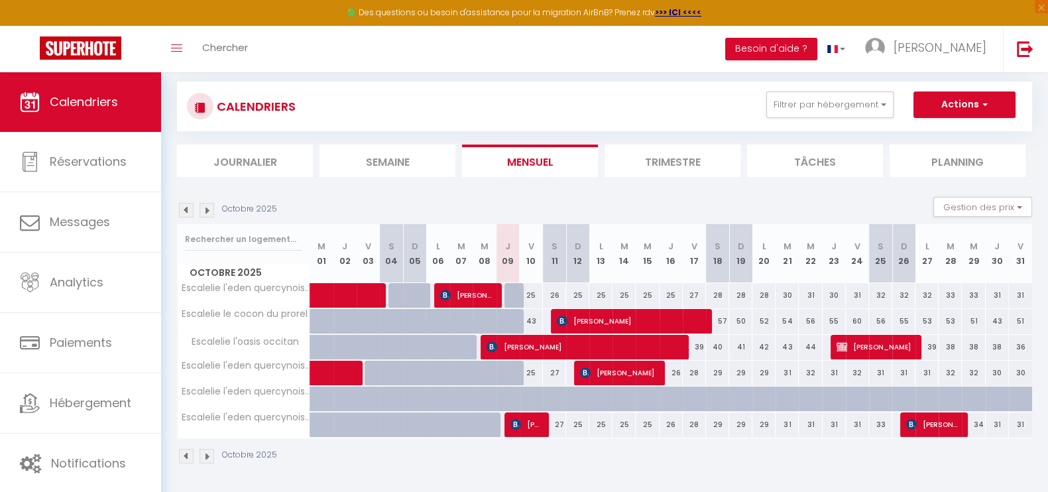
scroll to position [11, 0]
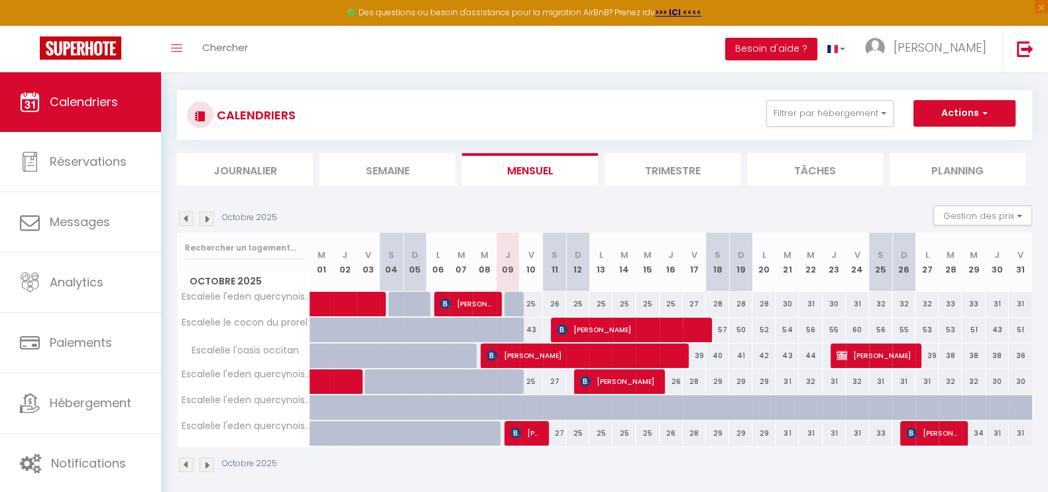
click at [664, 158] on li "Trimestre" at bounding box center [673, 169] width 136 height 32
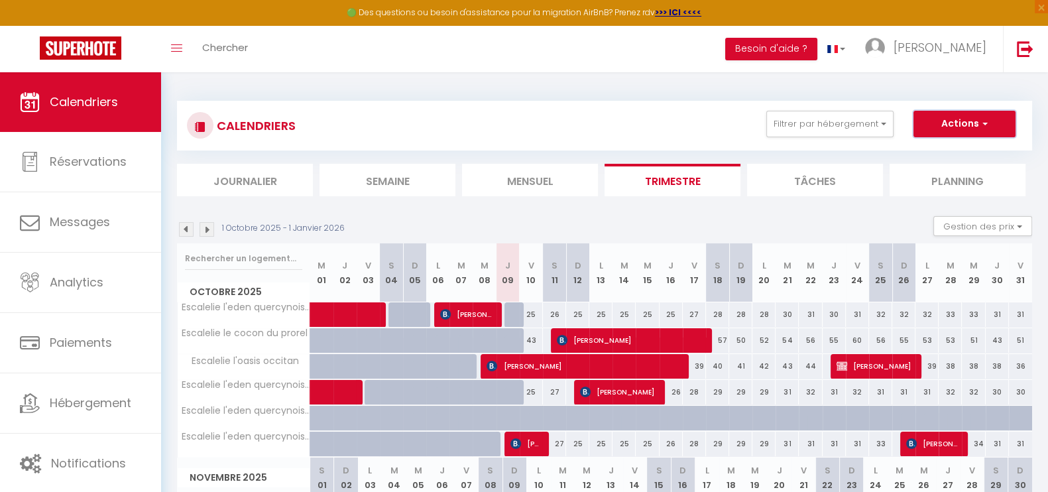
click at [961, 119] on button "Actions" at bounding box center [965, 124] width 102 height 27
click at [938, 153] on link "Nouvelle réservation" at bounding box center [950, 155] width 115 height 20
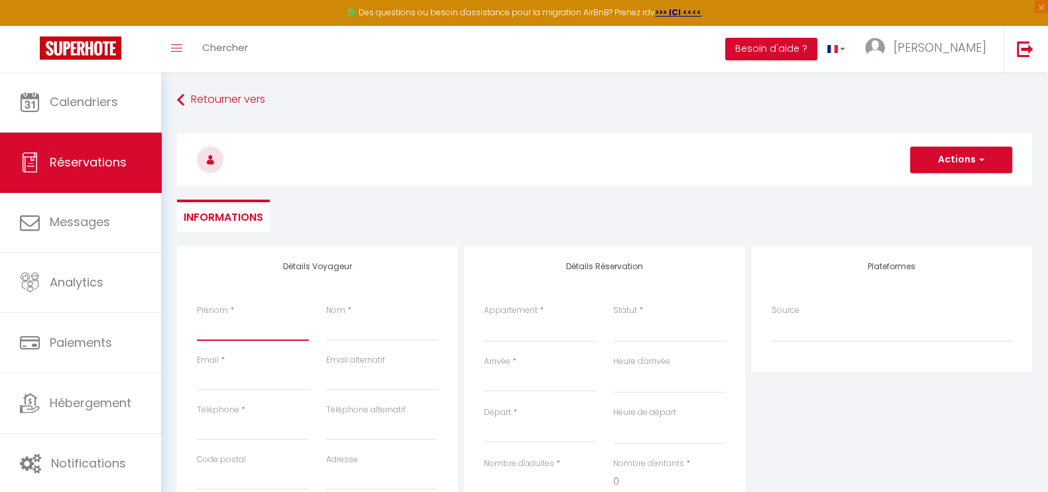
click at [271, 331] on input "Prénom" at bounding box center [253, 329] width 112 height 24
click at [340, 334] on input "Nom" at bounding box center [382, 329] width 112 height 24
click at [235, 377] on input "Email client" at bounding box center [253, 379] width 112 height 24
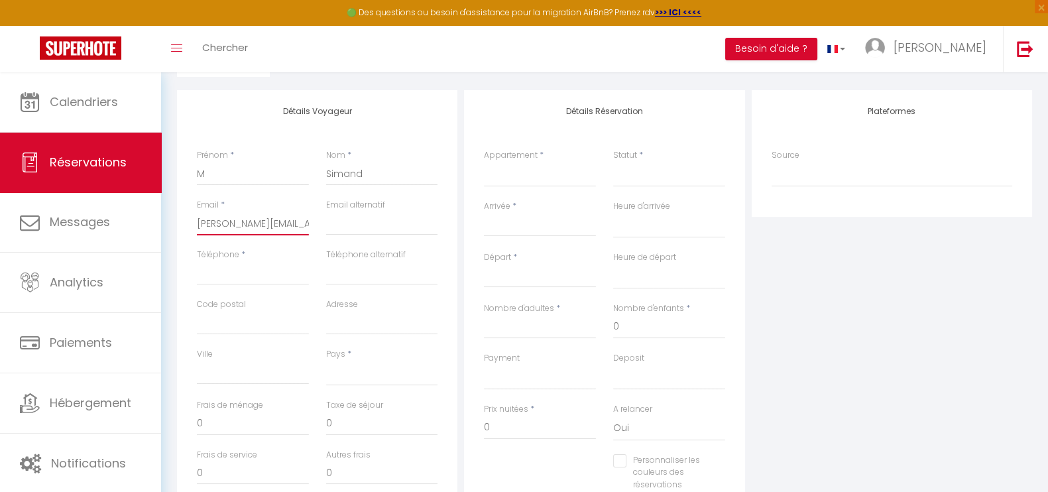
scroll to position [155, 0]
click at [271, 267] on input "Téléphone" at bounding box center [253, 273] width 112 height 24
click at [371, 372] on select "[GEOGRAPHIC_DATA] [GEOGRAPHIC_DATA] [GEOGRAPHIC_DATA] [GEOGRAPHIC_DATA] [GEOGRA…" at bounding box center [382, 373] width 112 height 25
click at [326, 361] on select "[GEOGRAPHIC_DATA] [GEOGRAPHIC_DATA] [GEOGRAPHIC_DATA] [GEOGRAPHIC_DATA] [GEOGRA…" at bounding box center [382, 373] width 112 height 25
click at [542, 172] on select "Escalelie le cocon du prorel Escalelie l'oasis occitan Escalelie l'eden quercyn…" at bounding box center [540, 174] width 112 height 25
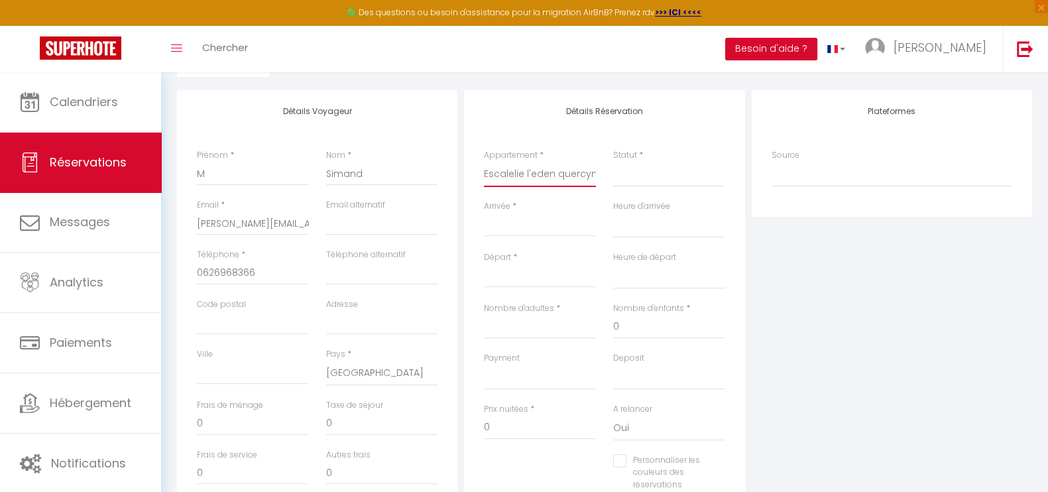
click at [484, 162] on select "Escalelie le cocon du prorel Escalelie l'oasis occitan Escalelie l'eden quercyn…" at bounding box center [540, 174] width 112 height 25
click at [647, 181] on select "Confirmé Non Confirmé [PERSON_NAME] par le voyageur No Show Request" at bounding box center [669, 174] width 112 height 25
click at [644, 173] on select "Confirmé Non Confirmé [PERSON_NAME] par le voyageur No Show Request" at bounding box center [669, 174] width 112 height 25
click at [644, 177] on select "Confirmé Non Confirmé [PERSON_NAME] par le voyageur No Show Request" at bounding box center [669, 174] width 112 height 25
click at [613, 162] on select "Confirmé Non Confirmé [PERSON_NAME] par le voyageur No Show Request" at bounding box center [669, 174] width 112 height 25
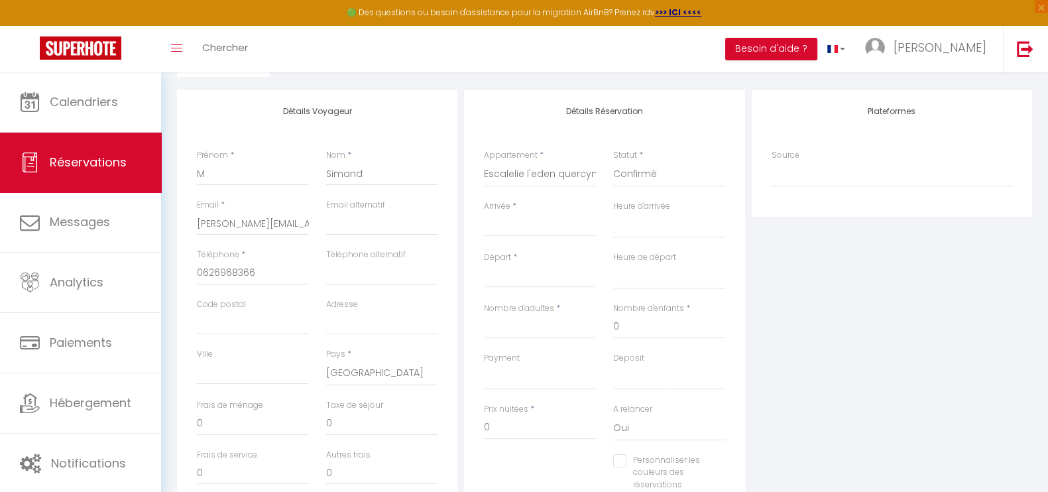
click at [557, 220] on input "Arrivée" at bounding box center [540, 225] width 112 height 17
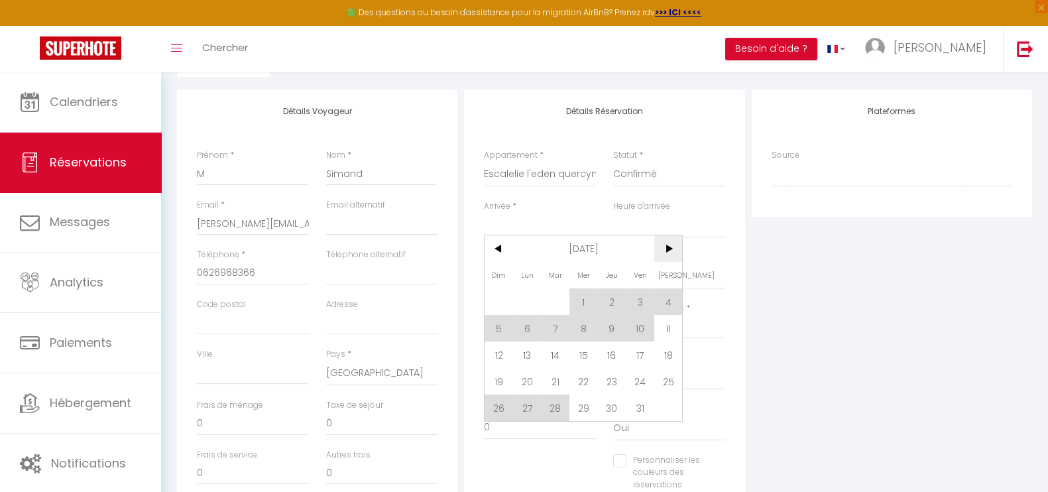
click at [674, 248] on span ">" at bounding box center [668, 248] width 29 height 27
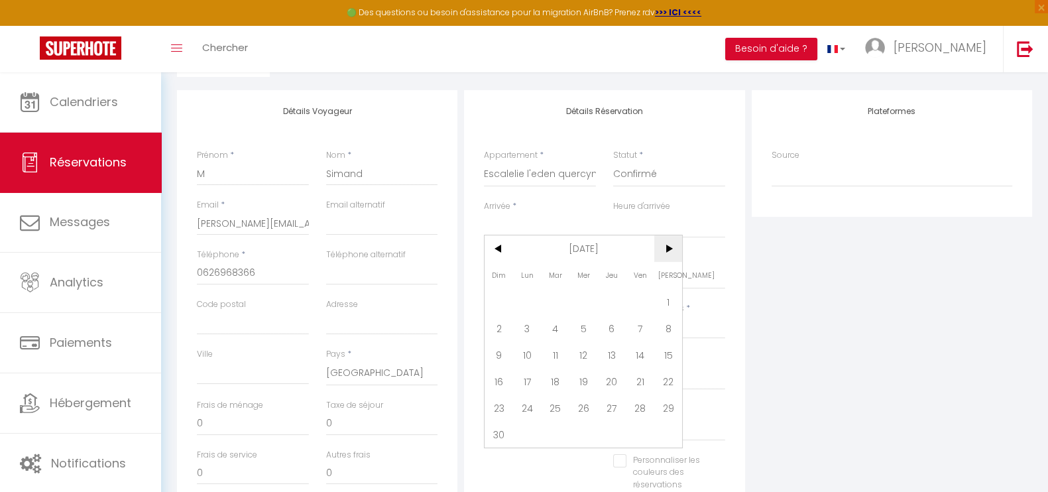
click at [673, 248] on span ">" at bounding box center [668, 248] width 29 height 27
click at [612, 329] on span "11" at bounding box center [612, 328] width 29 height 27
click at [530, 274] on input "Ven 12 Décembre 2025" at bounding box center [540, 277] width 112 height 17
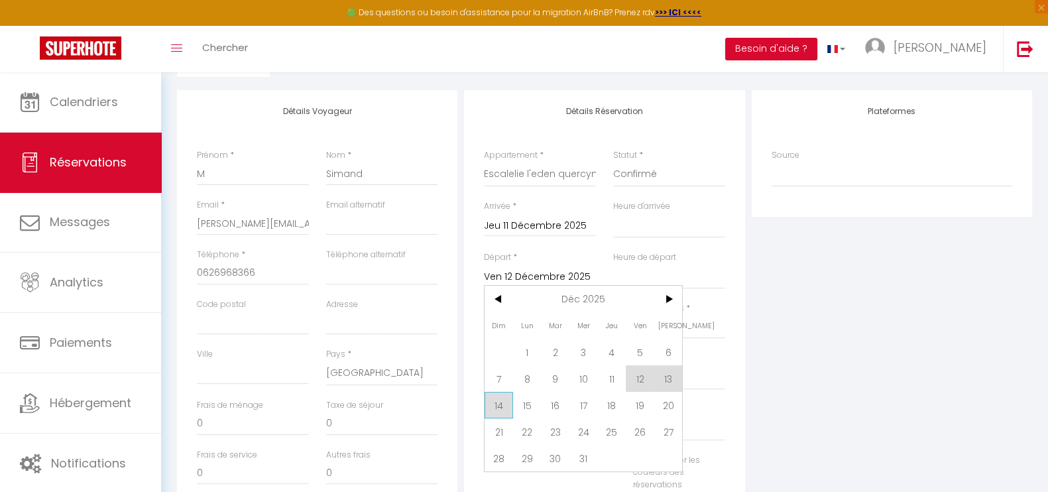
click at [495, 404] on span "14" at bounding box center [499, 405] width 29 height 27
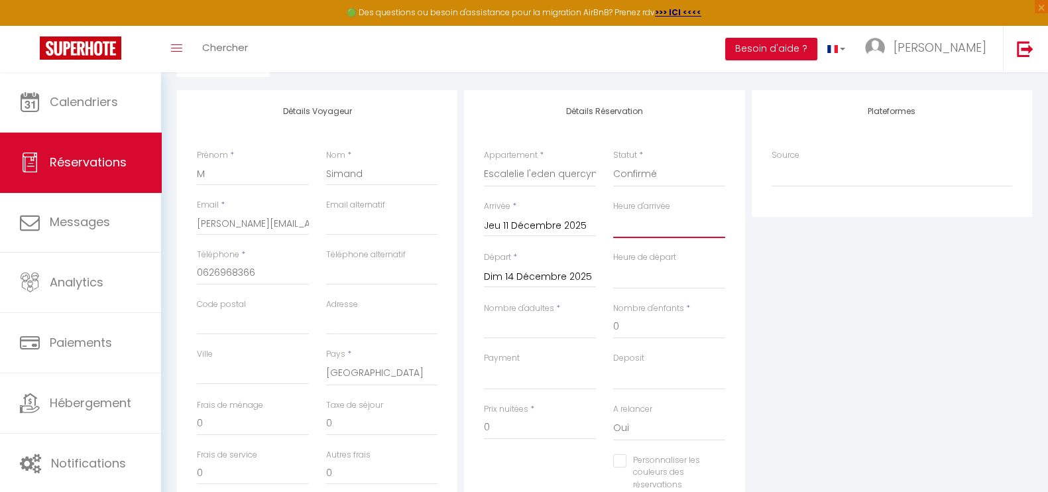
click at [638, 227] on select "00:00 00:30 01:00 01:30 02:00 02:30 03:00 03:30 04:00 04:30 05:00 05:30 06:00 0…" at bounding box center [669, 225] width 112 height 25
click at [613, 213] on select "00:00 00:30 01:00 01:30 02:00 02:30 03:00 03:30 04:00 04:30 05:00 05:30 06:00 0…" at bounding box center [669, 225] width 112 height 25
click at [655, 284] on select "00:00 00:30 01:00 01:30 02:00 02:30 03:00 03:30 04:00 04:30 05:00 05:30 06:00 0…" at bounding box center [669, 276] width 112 height 25
click at [613, 264] on select "00:00 00:30 01:00 01:30 02:00 02:30 03:00 03:30 04:00 04:30 05:00 05:30 06:00 0…" at bounding box center [669, 276] width 112 height 25
click at [659, 326] on input "0" at bounding box center [669, 327] width 112 height 24
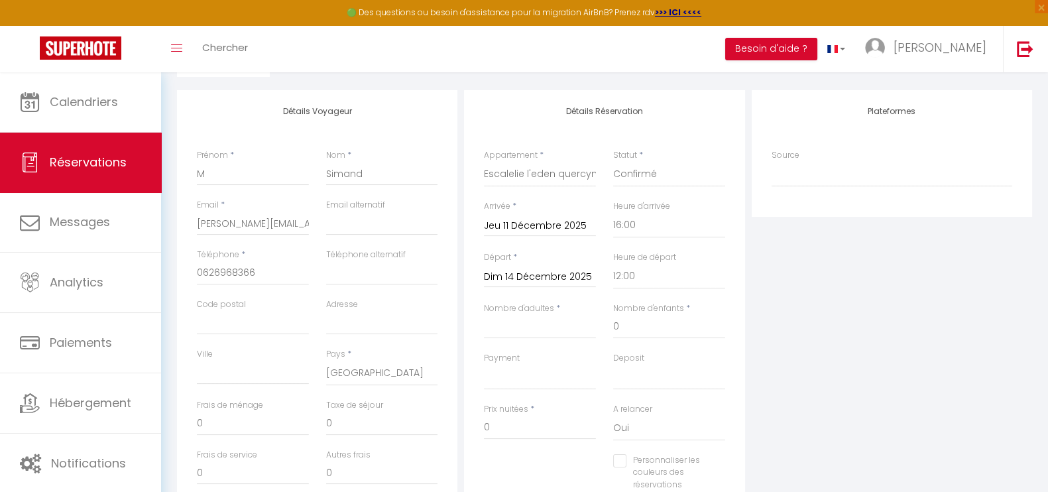
click at [569, 339] on div "Nombre d'adultes *" at bounding box center [539, 327] width 129 height 50
click at [569, 328] on input "Nombre d'adultes" at bounding box center [540, 327] width 112 height 24
drag, startPoint x: 631, startPoint y: 334, endPoint x: 604, endPoint y: 333, distance: 27.2
click at [605, 333] on div "Nombre d'enfants * 0" at bounding box center [669, 327] width 129 height 50
drag, startPoint x: 516, startPoint y: 419, endPoint x: 431, endPoint y: 426, distance: 85.1
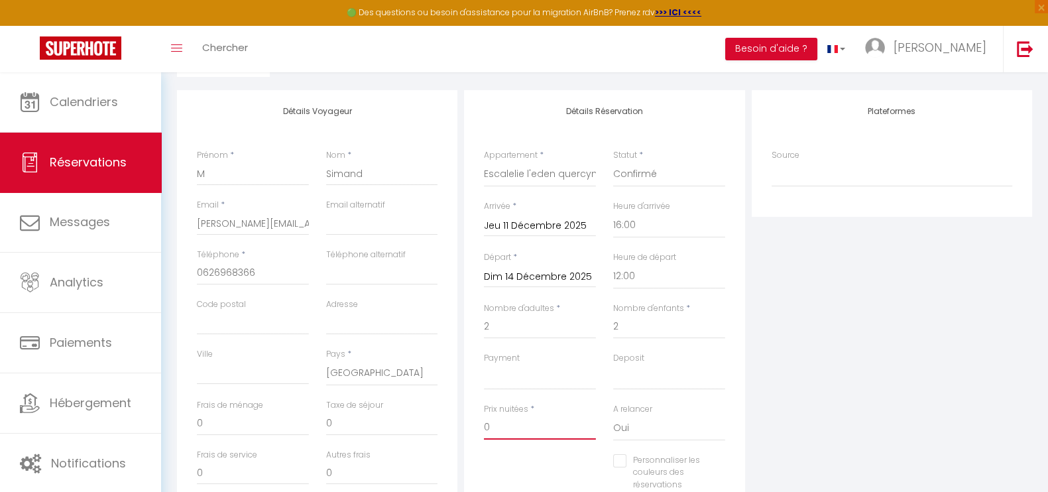
click at [431, 426] on div "Détails Voyageur Prénom * M Nom * Simand Email * [PERSON_NAME][EMAIL_ADDRESS][D…" at bounding box center [605, 327] width 862 height 474
click at [262, 425] on input "0" at bounding box center [253, 424] width 112 height 24
drag, startPoint x: 262, startPoint y: 425, endPoint x: 182, endPoint y: 428, distance: 79.6
click at [182, 428] on div "Détails Voyageur Prénom * M Nom * Simand Email * [PERSON_NAME][EMAIL_ADDRESS][D…" at bounding box center [317, 327] width 280 height 474
click at [990, 405] on div "Plateformes Source Direct [DOMAIN_NAME] [DOMAIN_NAME] Chalet montagne Expedia G…" at bounding box center [891, 327] width 287 height 474
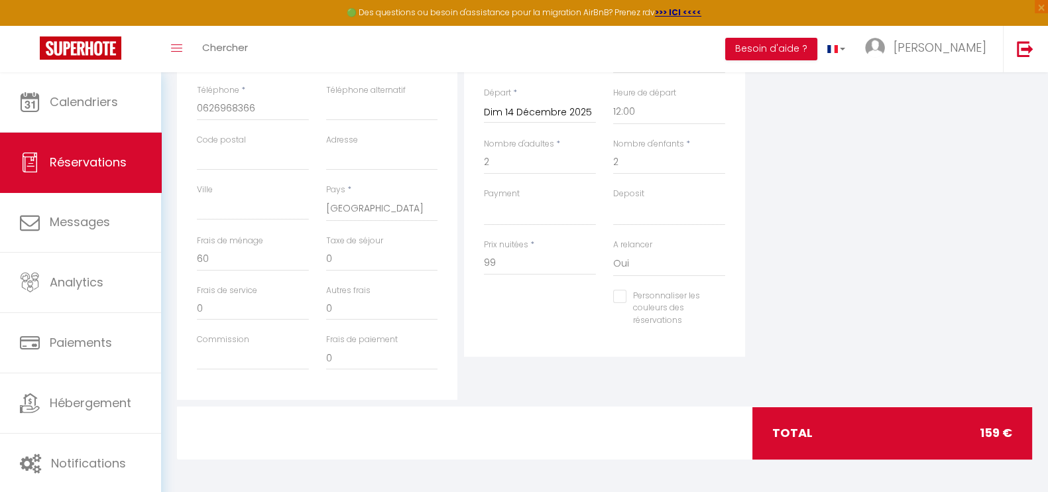
scroll to position [319, 0]
click at [627, 164] on input "2" at bounding box center [669, 163] width 112 height 24
drag, startPoint x: 457, startPoint y: 162, endPoint x: 415, endPoint y: 157, distance: 42.7
click at [415, 157] on div "Détails Voyageur Prénom * M Nom * Simand Email * [PERSON_NAME][EMAIL_ADDRESS][D…" at bounding box center [605, 163] width 862 height 474
drag, startPoint x: 514, startPoint y: 261, endPoint x: 419, endPoint y: 253, distance: 95.7
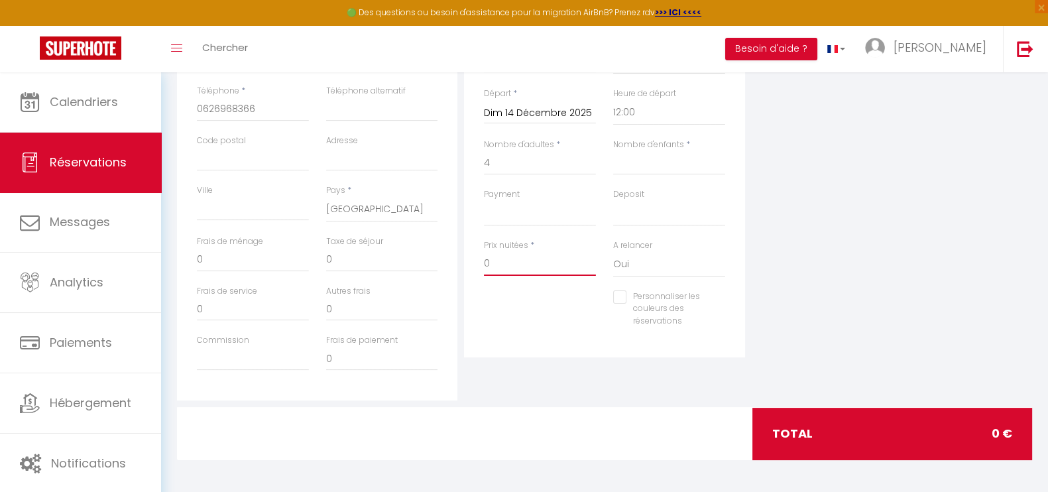
click at [419, 253] on div "Détails Voyageur Prénom * M Nom * Simand Email * [PERSON_NAME][EMAIL_ADDRESS][D…" at bounding box center [605, 163] width 862 height 474
drag, startPoint x: 247, startPoint y: 268, endPoint x: 166, endPoint y: 265, distance: 80.9
click at [166, 265] on div "Retourner vers M Simand Actions Enregistrer Actions Enregistrer Aperçu et édite…" at bounding box center [604, 123] width 887 height 740
click at [1004, 233] on div "Plateformes Source Direct [DOMAIN_NAME] [DOMAIN_NAME] Chalet montagne Expedia G…" at bounding box center [891, 163] width 287 height 474
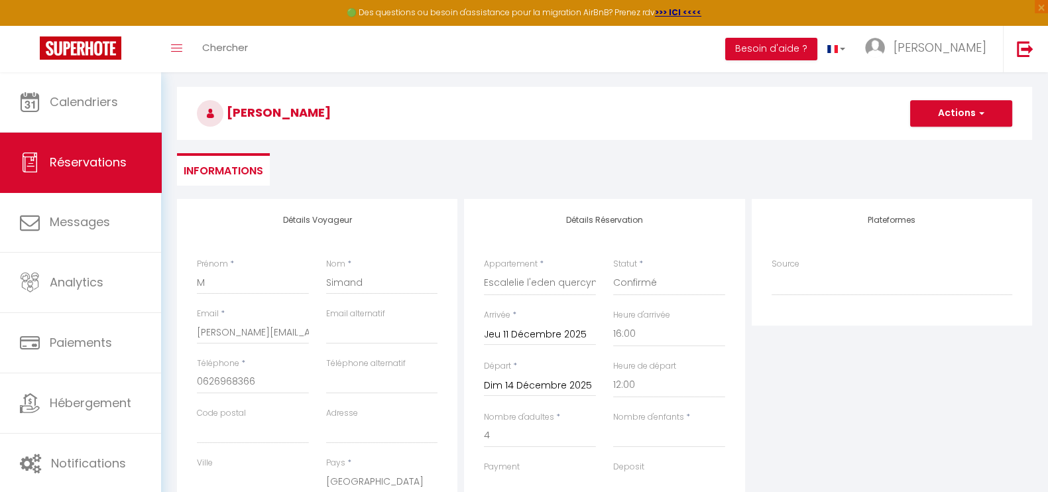
scroll to position [44, 0]
click at [918, 110] on button "Actions" at bounding box center [961, 116] width 102 height 27
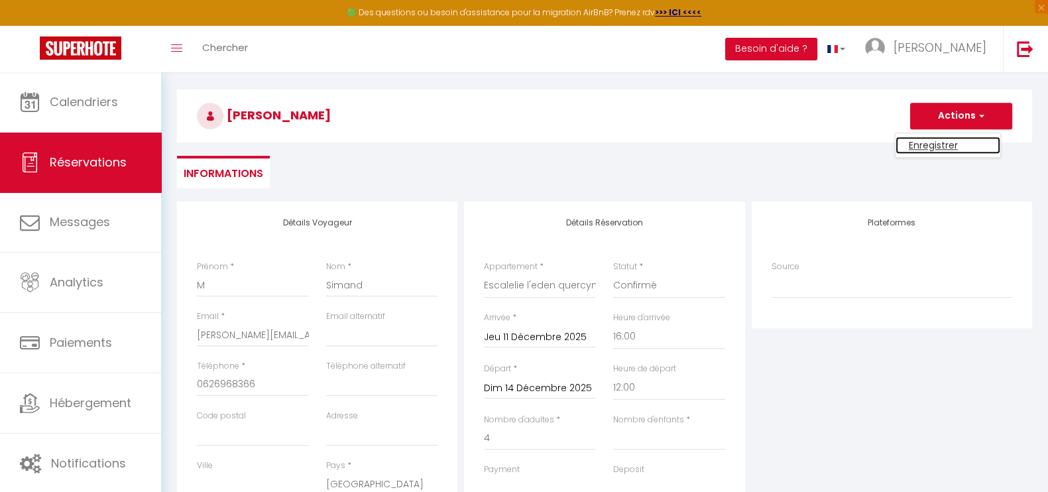
click at [916, 141] on link "Enregistrer" at bounding box center [948, 145] width 105 height 17
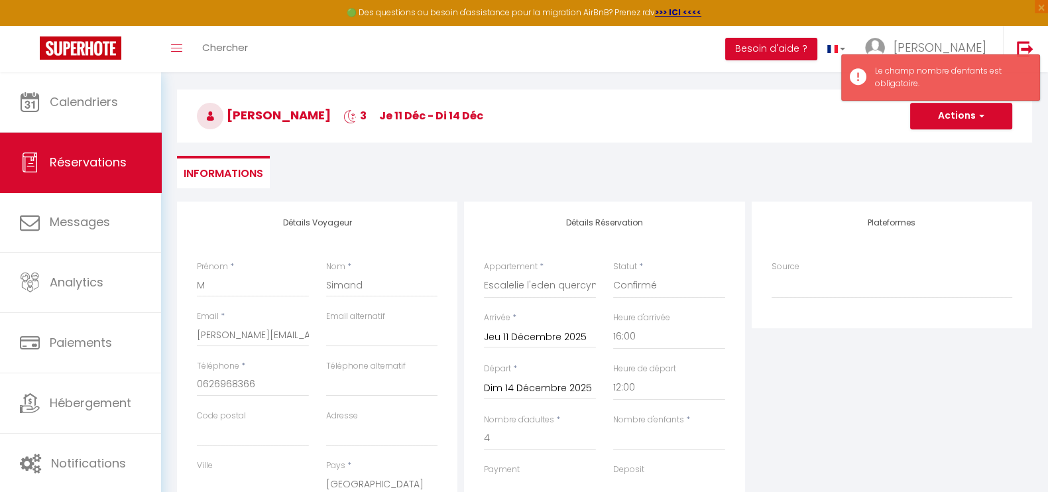
scroll to position [197, 0]
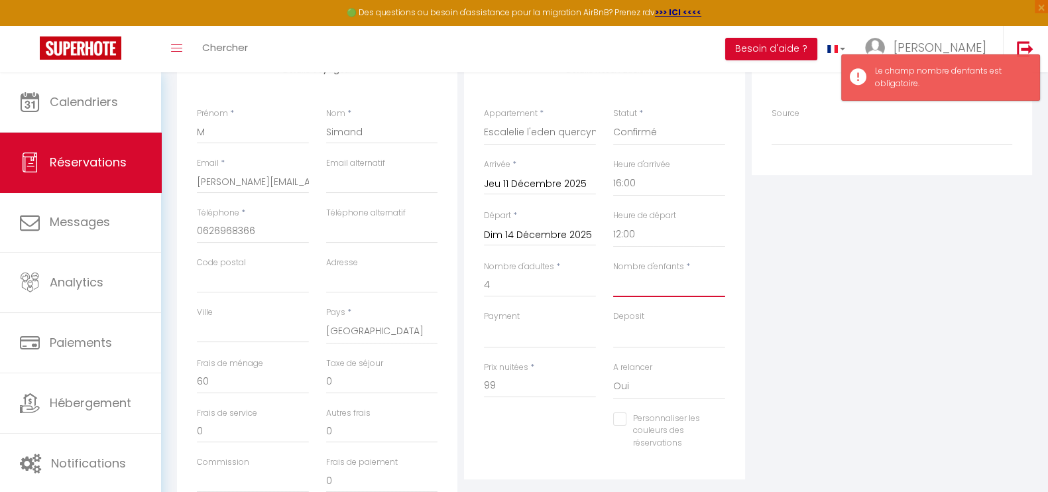
click at [634, 284] on input "Nombre d'enfants" at bounding box center [669, 285] width 112 height 24
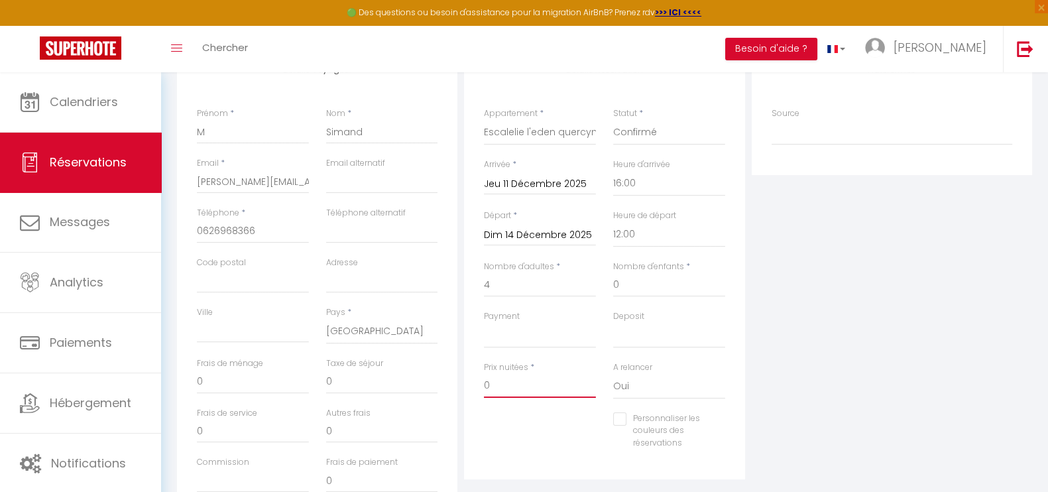
drag, startPoint x: 505, startPoint y: 379, endPoint x: 410, endPoint y: 354, distance: 97.3
click at [410, 354] on div "Détails Voyageur Prénom * M Nom * Simand Email * [PERSON_NAME][EMAIL_ADDRESS][D…" at bounding box center [605, 285] width 862 height 474
drag, startPoint x: 232, startPoint y: 373, endPoint x: 188, endPoint y: 373, distance: 43.8
click at [188, 373] on div "Frais de ménage 0" at bounding box center [252, 382] width 129 height 50
click at [842, 326] on div "Plateformes Source Direct [DOMAIN_NAME] [DOMAIN_NAME] Chalet montagne Expedia G…" at bounding box center [891, 285] width 287 height 474
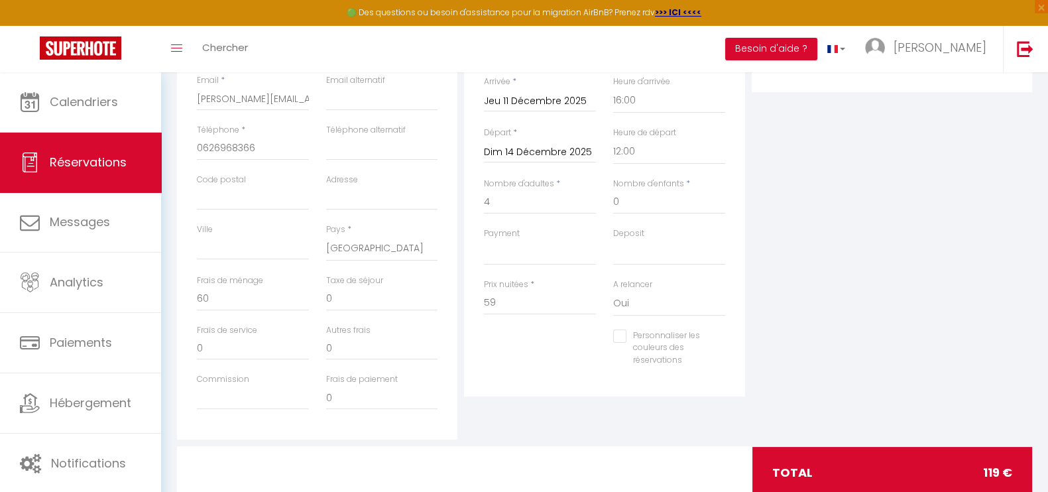
scroll to position [269, 0]
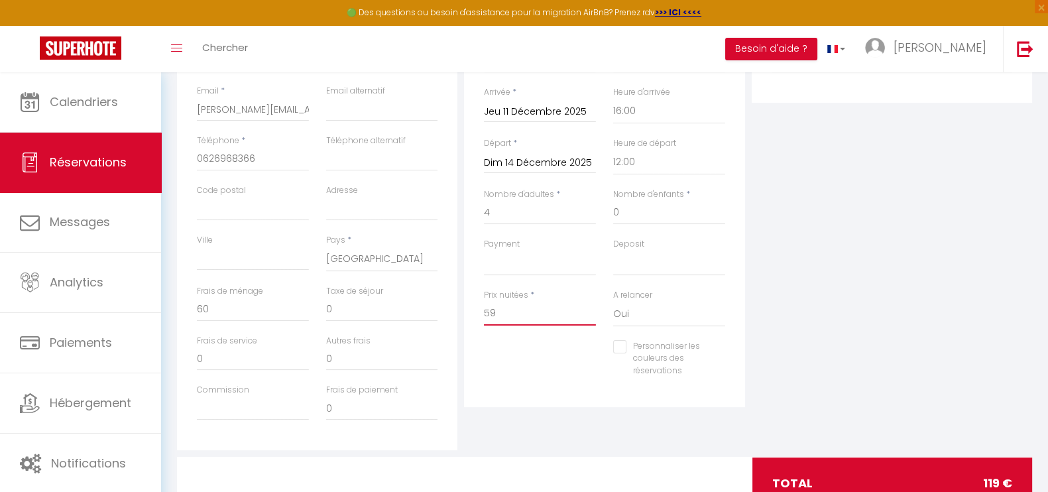
drag, startPoint x: 477, startPoint y: 308, endPoint x: 387, endPoint y: 293, distance: 90.8
click at [387, 293] on div "Détails Voyageur Prénom * M Nom * Simand Email * [PERSON_NAME][EMAIL_ADDRESS][D…" at bounding box center [605, 213] width 862 height 474
click at [812, 283] on div "Plateformes Source Direct [DOMAIN_NAME] [DOMAIN_NAME] Chalet montagne Expedia G…" at bounding box center [891, 213] width 287 height 474
drag, startPoint x: 206, startPoint y: 304, endPoint x: 180, endPoint y: 301, distance: 26.1
click at [180, 301] on div "Détails Voyageur Prénom * M Nom * Simand Email * [PERSON_NAME][EMAIL_ADDRESS][D…" at bounding box center [317, 213] width 280 height 474
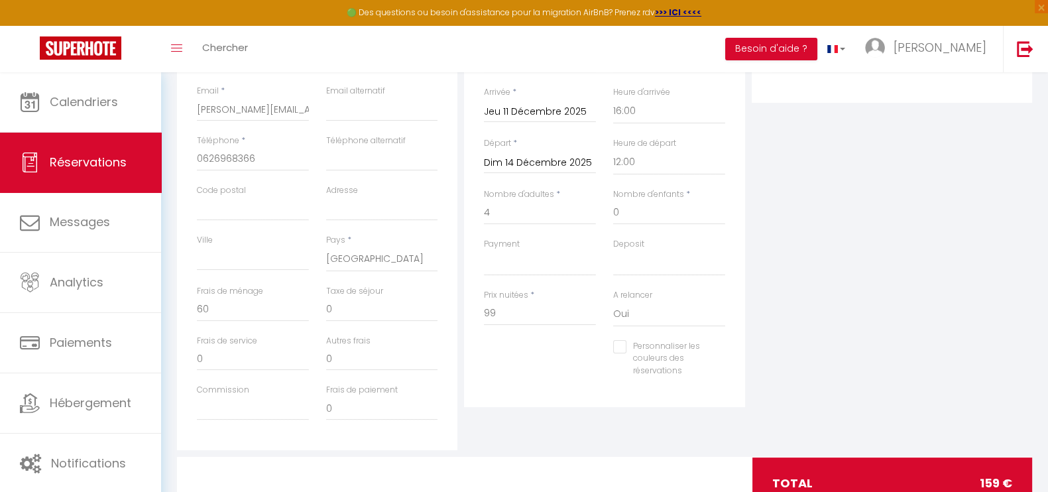
click at [790, 267] on div "Plateformes Source Direct [DOMAIN_NAME] [DOMAIN_NAME] Chalet montagne Expedia G…" at bounding box center [891, 213] width 287 height 474
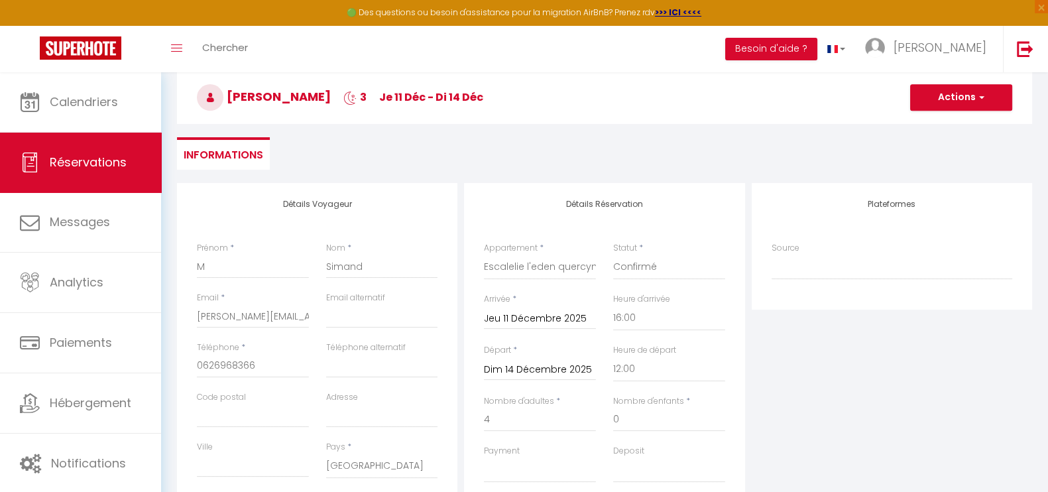
scroll to position [56, 0]
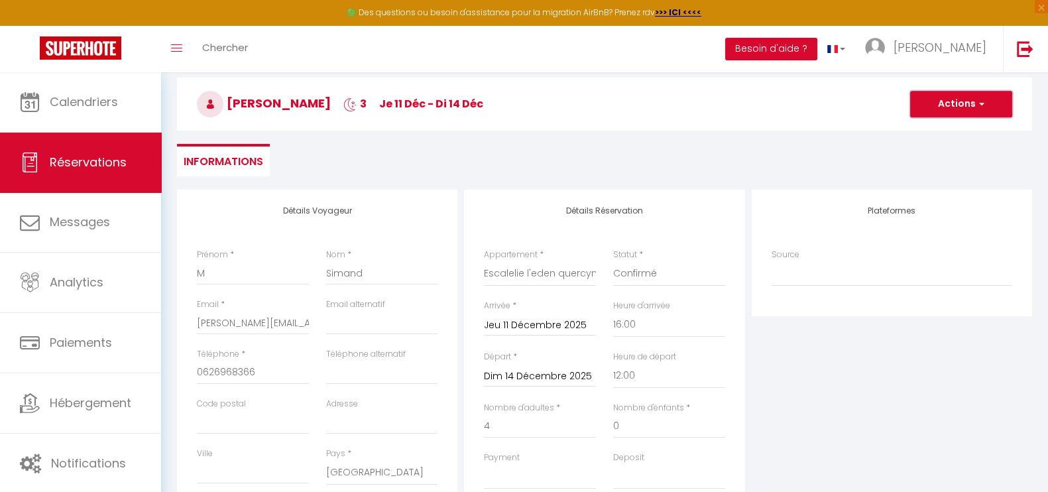
click at [981, 99] on span "button" at bounding box center [980, 104] width 8 height 12
click at [931, 137] on link "Enregistrer" at bounding box center [948, 133] width 105 height 17
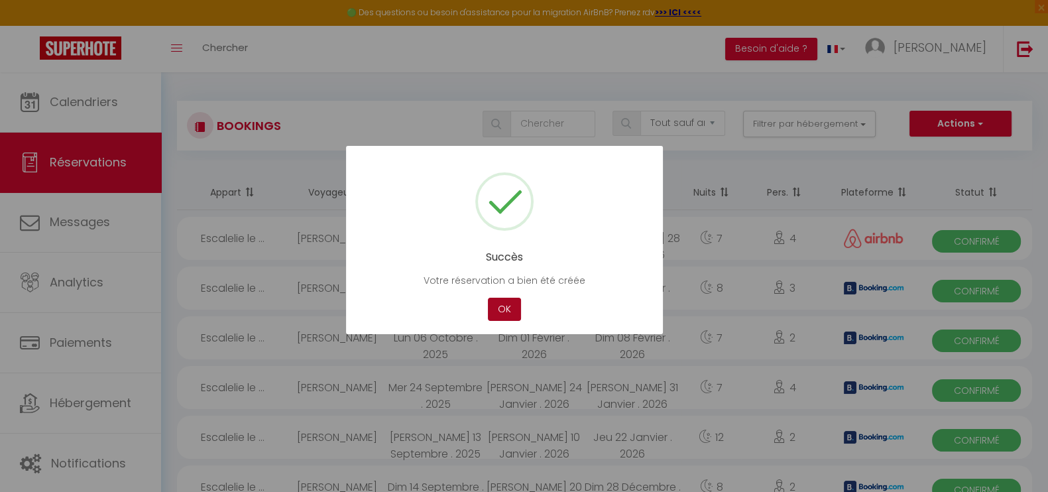
click at [498, 305] on button "OK" at bounding box center [504, 309] width 33 height 23
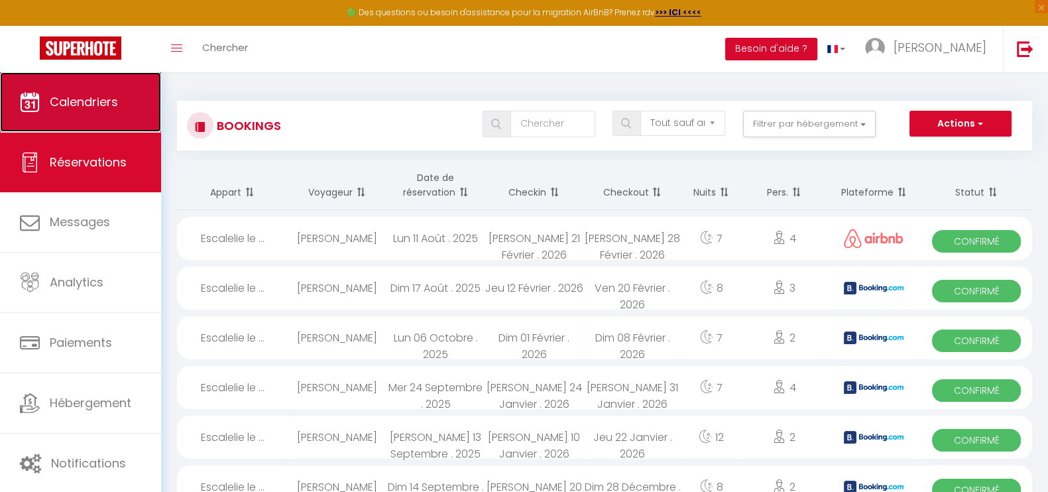
click at [72, 100] on span "Calendriers" at bounding box center [84, 101] width 68 height 17
